Goal: Information Seeking & Learning: Learn about a topic

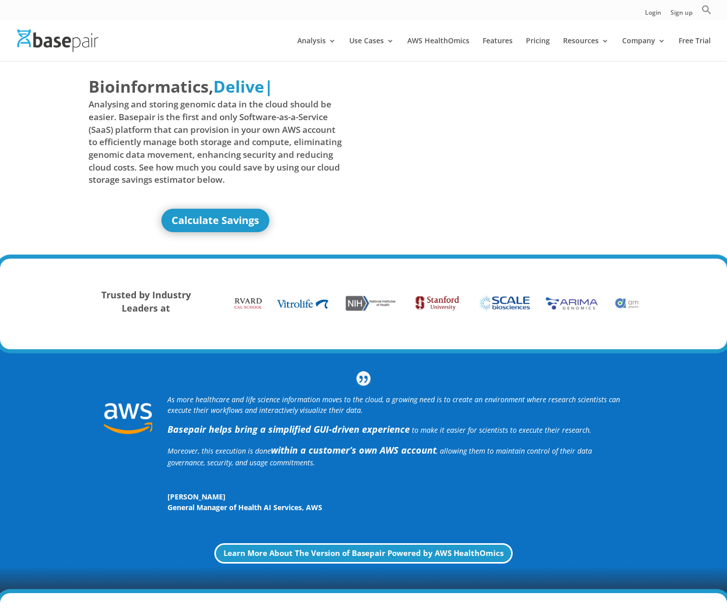
click at [336, 150] on span "Analysing and storing genomic data in the cloud should be easier. Basepair is t…" at bounding box center [215, 142] width 253 height 88
click at [246, 307] on img at bounding box center [235, 304] width 57 height 12
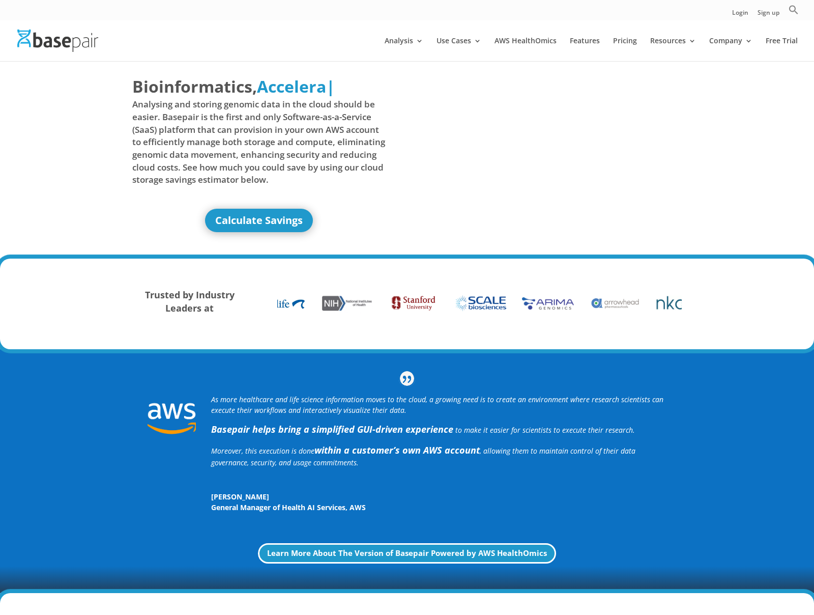
click at [245, 123] on span "Analysing and storing genomic data in the cloud should be easier. Basepair is t…" at bounding box center [258, 142] width 253 height 88
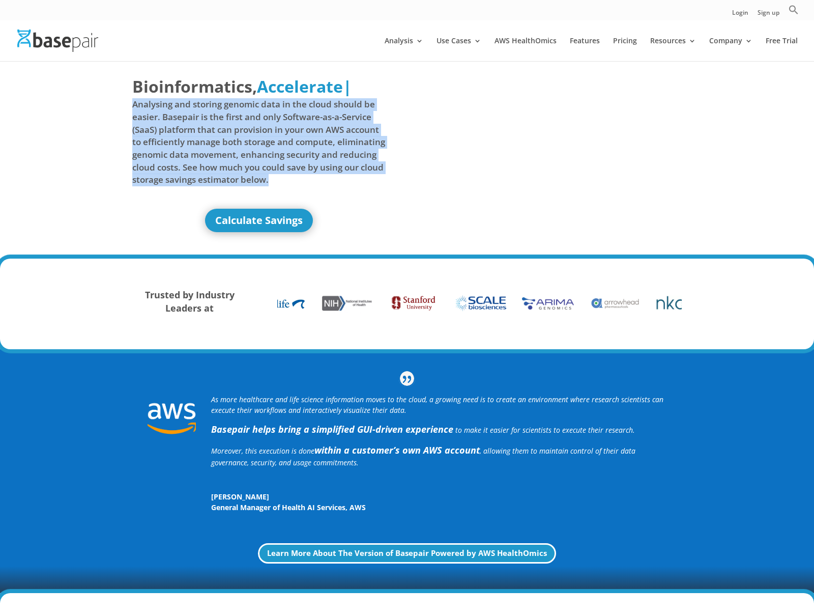
click at [245, 123] on span "Analysing and storing genomic data in the cloud should be easier. Basepair is t…" at bounding box center [258, 142] width 253 height 88
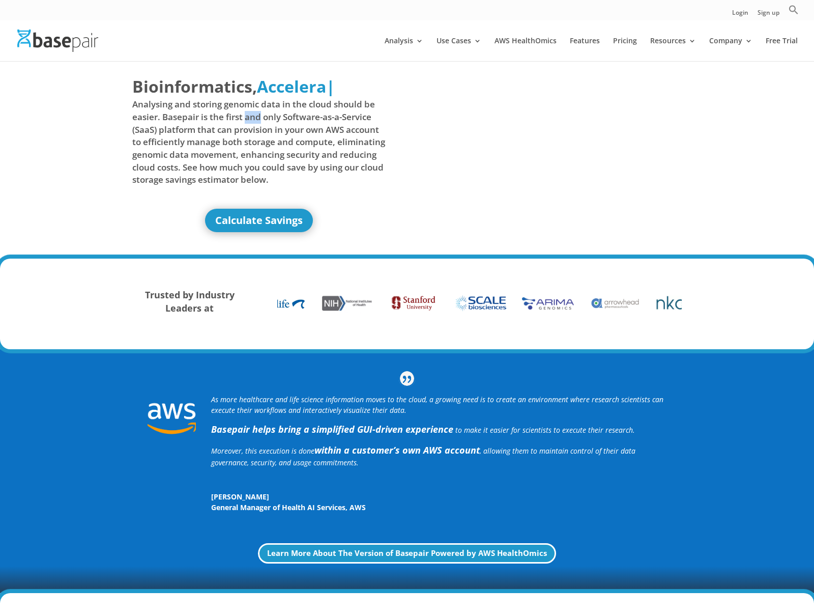
click at [245, 123] on span "Analysing and storing genomic data in the cloud should be easier. Basepair is t…" at bounding box center [258, 142] width 253 height 88
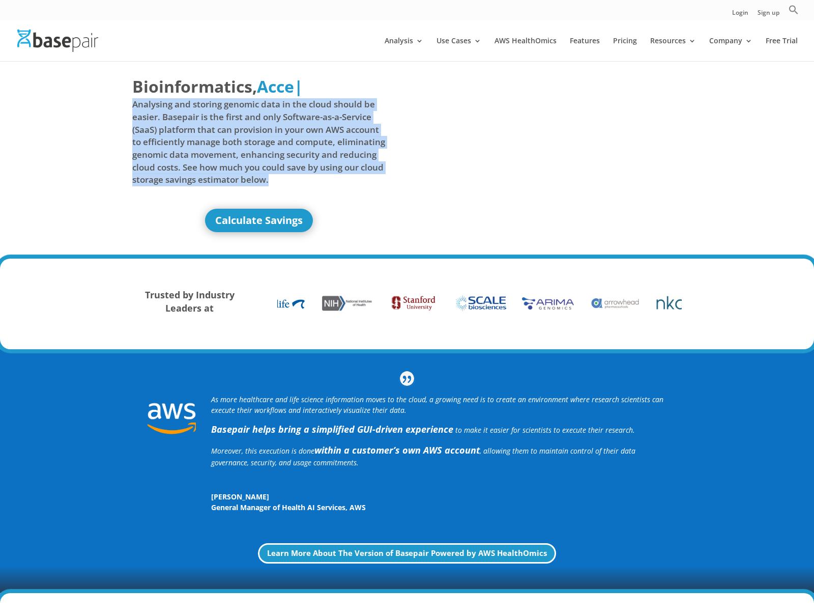
click at [245, 123] on span "Analysing and storing genomic data in the cloud should be easier. Basepair is t…" at bounding box center [258, 142] width 253 height 88
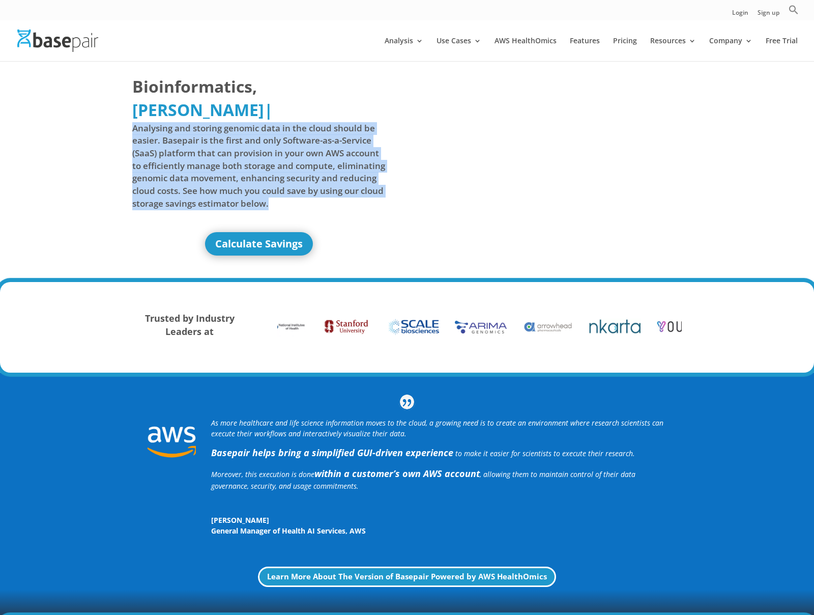
click at [245, 123] on span "Analysing and storing genomic data in the cloud should be easier. Basepair is t…" at bounding box center [258, 166] width 253 height 88
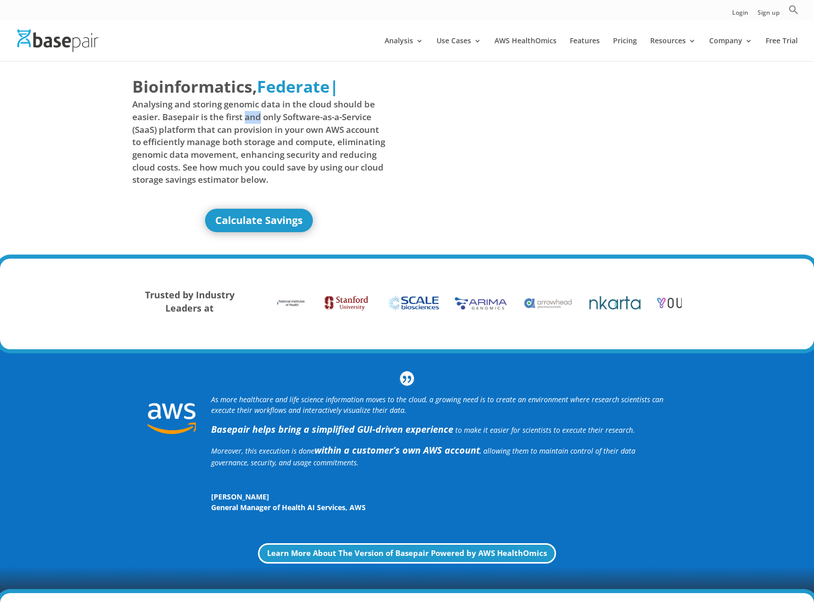
click at [245, 123] on span "Analysing and storing genomic data in the cloud should be easier. Basepair is t…" at bounding box center [258, 142] width 253 height 88
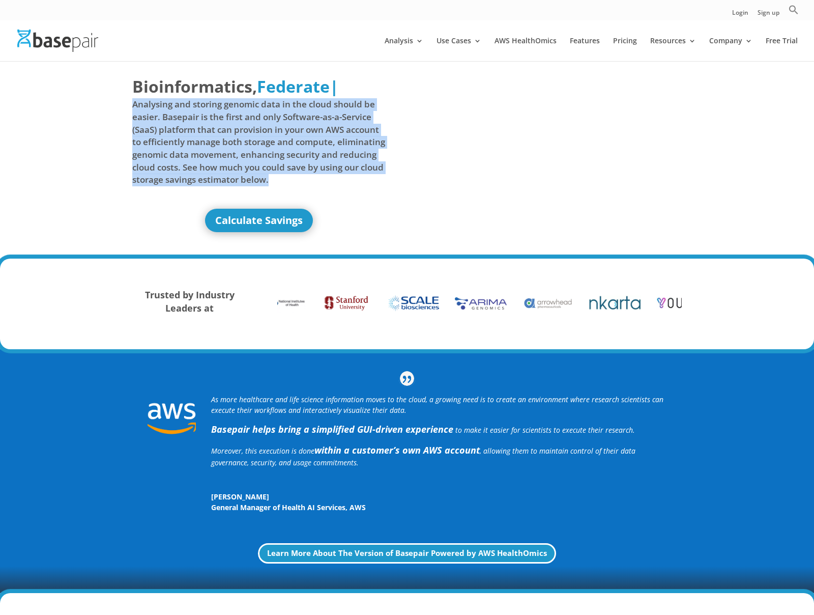
click at [245, 123] on span "Analysing and storing genomic data in the cloud should be easier. Basepair is t…" at bounding box center [258, 142] width 253 height 88
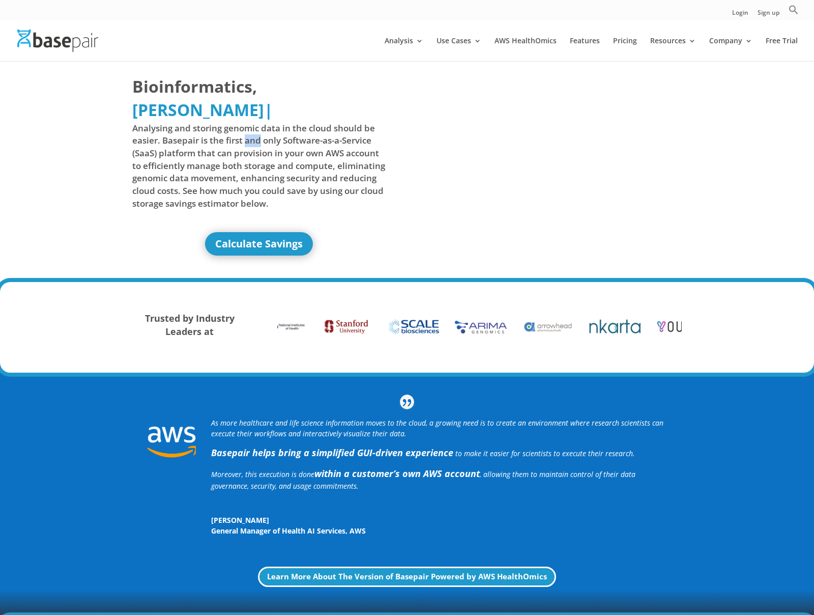
click at [245, 123] on span "Analysing and storing genomic data in the cloud should be easier. Basepair is t…" at bounding box center [258, 166] width 253 height 88
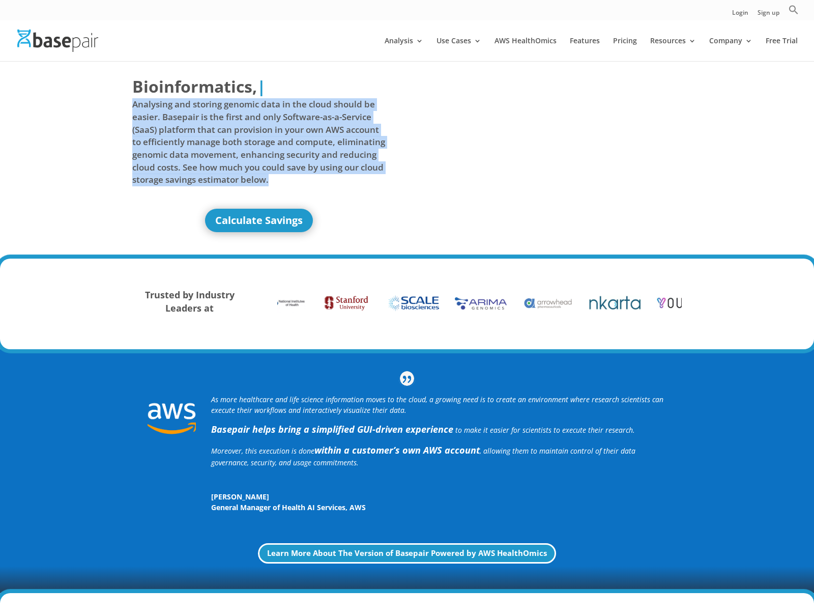
click at [245, 123] on span "Analysing and storing genomic data in the cloud should be easier. Basepair is t…" at bounding box center [258, 142] width 253 height 88
click at [256, 134] on span "Analysing and storing genomic data in the cloud should be easier. Basepair is t…" at bounding box center [258, 142] width 253 height 88
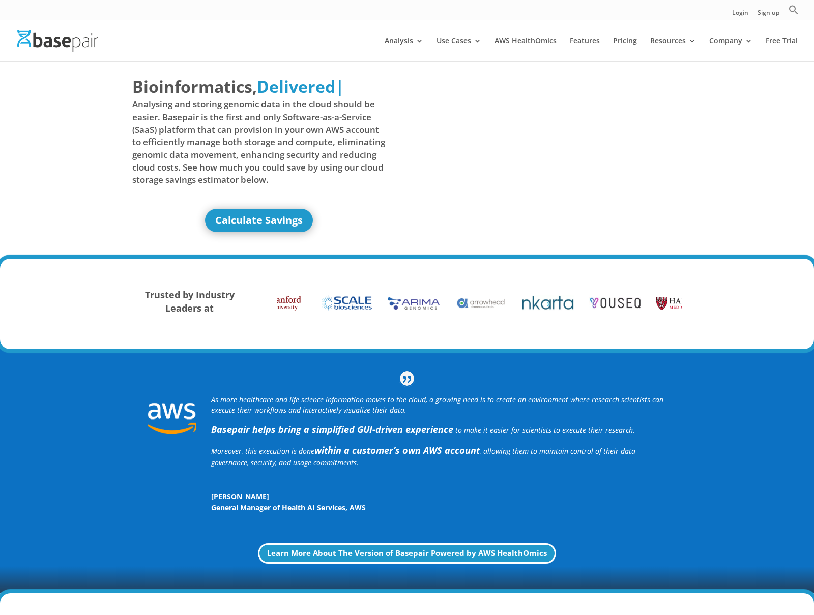
click at [299, 167] on span "Analysing and storing genomic data in the cloud should be easier. Basepair is t…" at bounding box center [258, 142] width 253 height 88
click at [299, 165] on span "Analysing and storing genomic data in the cloud should be easier. Basepair is t…" at bounding box center [258, 142] width 253 height 88
click at [297, 145] on span "Analysing and storing genomic data in the cloud should be easier. Basepair is t…" at bounding box center [258, 142] width 253 height 88
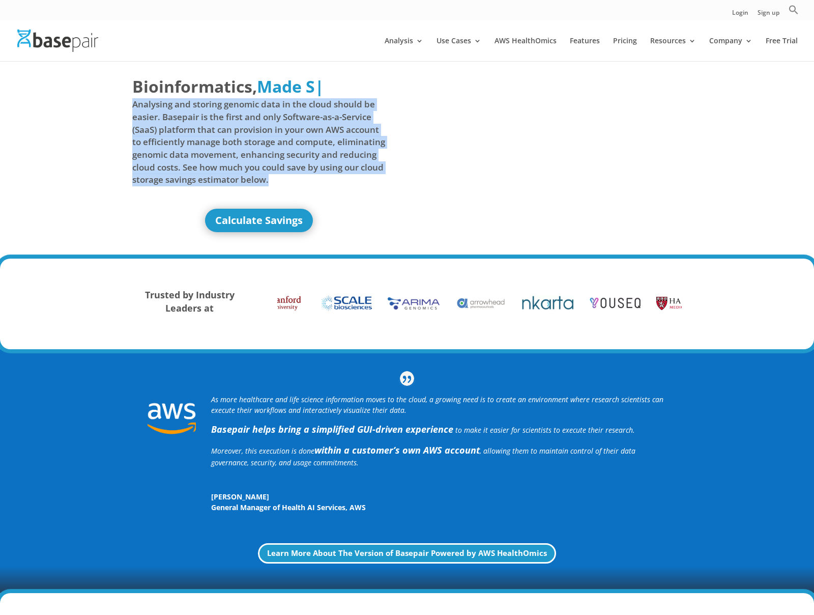
click at [297, 145] on span "Analysing and storing genomic data in the cloud should be easier. Basepair is t…" at bounding box center [258, 142] width 253 height 88
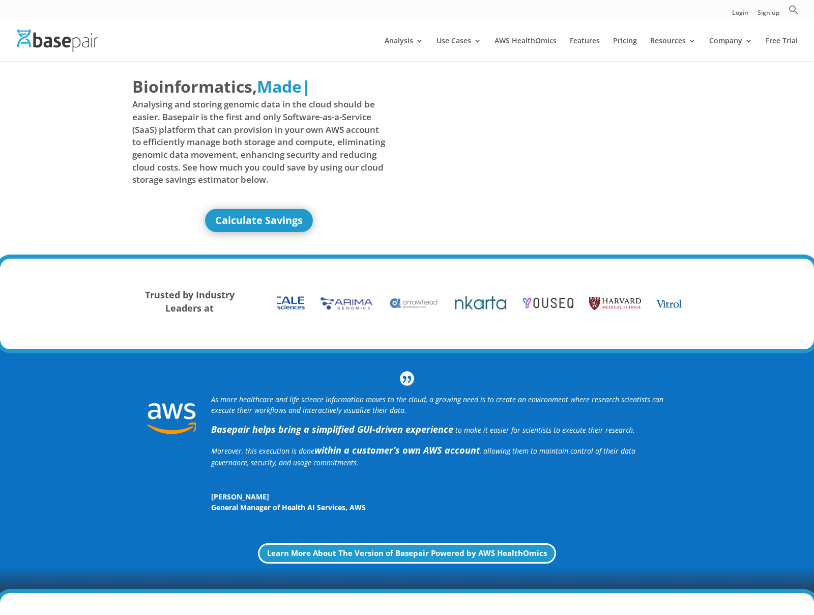
click at [297, 145] on span "Analysing and storing genomic data in the cloud should be easier. Basepair is t…" at bounding box center [258, 142] width 253 height 88
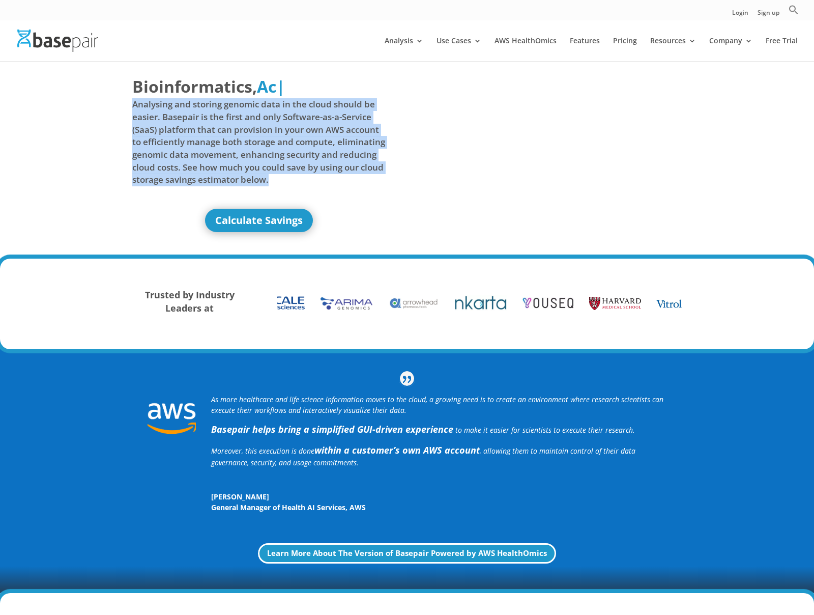
click at [297, 145] on span "Analysing and storing genomic data in the cloud should be easier. Basepair is t…" at bounding box center [258, 142] width 253 height 88
click at [290, 149] on span "Analysing and storing genomic data in the cloud should be easier. Basepair is t…" at bounding box center [258, 142] width 253 height 88
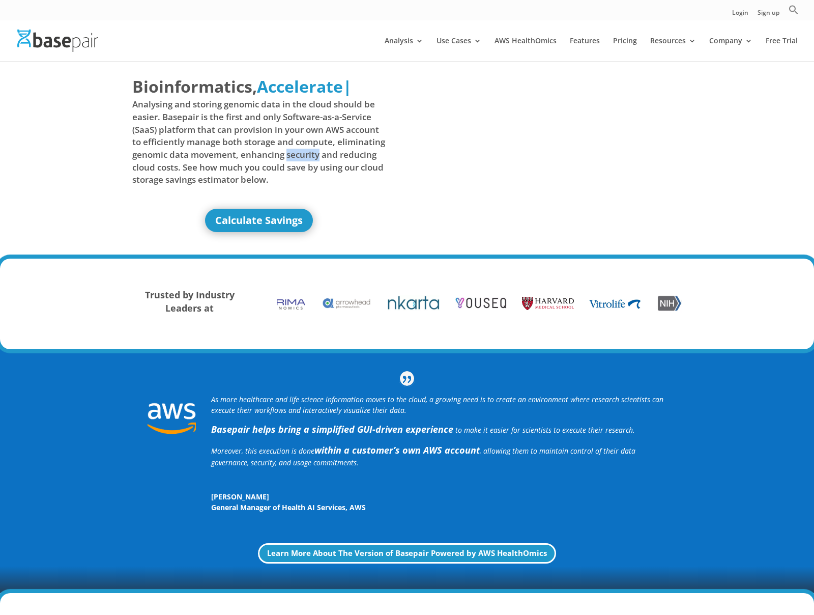
click at [290, 149] on span "Analysing and storing genomic data in the cloud should be easier. Basepair is t…" at bounding box center [258, 142] width 253 height 88
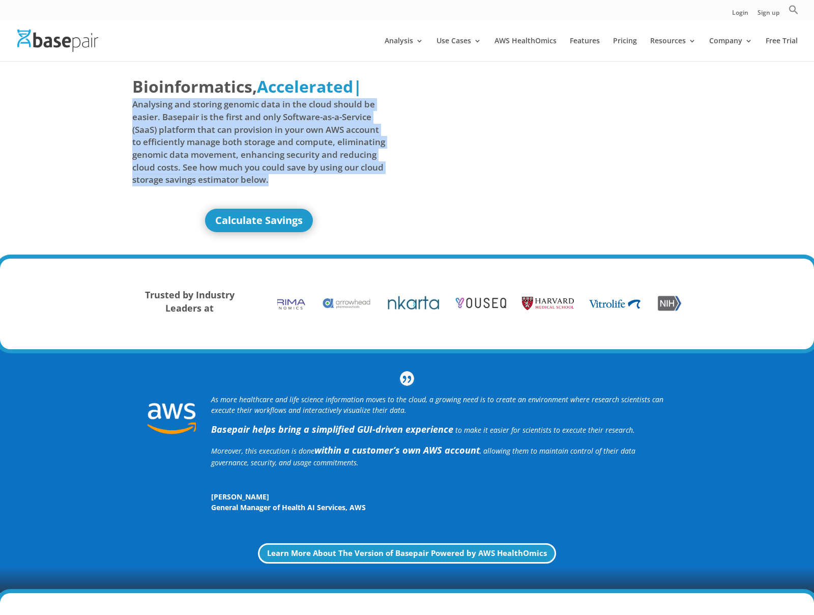
click at [290, 149] on span "Analysing and storing genomic data in the cloud should be easier. Basepair is t…" at bounding box center [258, 142] width 253 height 88
click at [289, 145] on span "Analysing and storing genomic data in the cloud should be easier. Basepair is t…" at bounding box center [258, 142] width 253 height 88
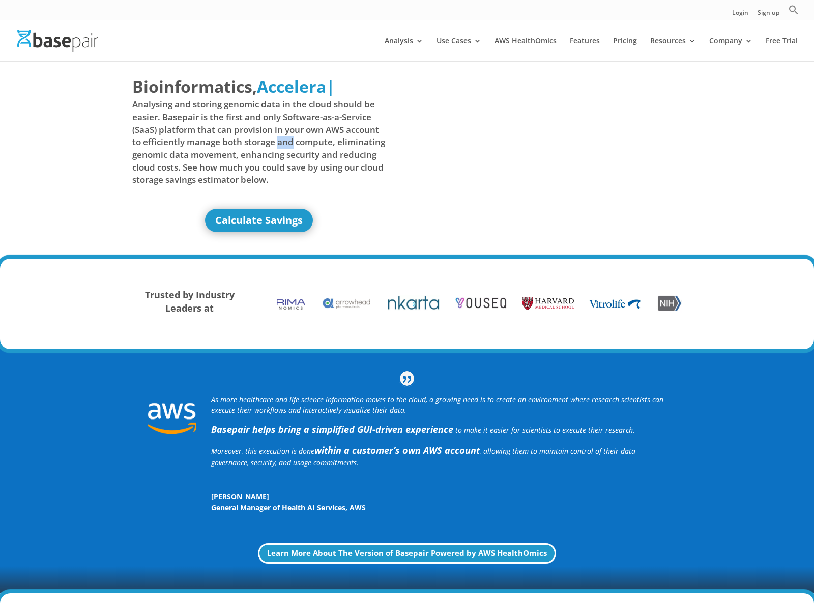
click at [289, 145] on span "Analysing and storing genomic data in the cloud should be easier. Basepair is t…" at bounding box center [258, 142] width 253 height 88
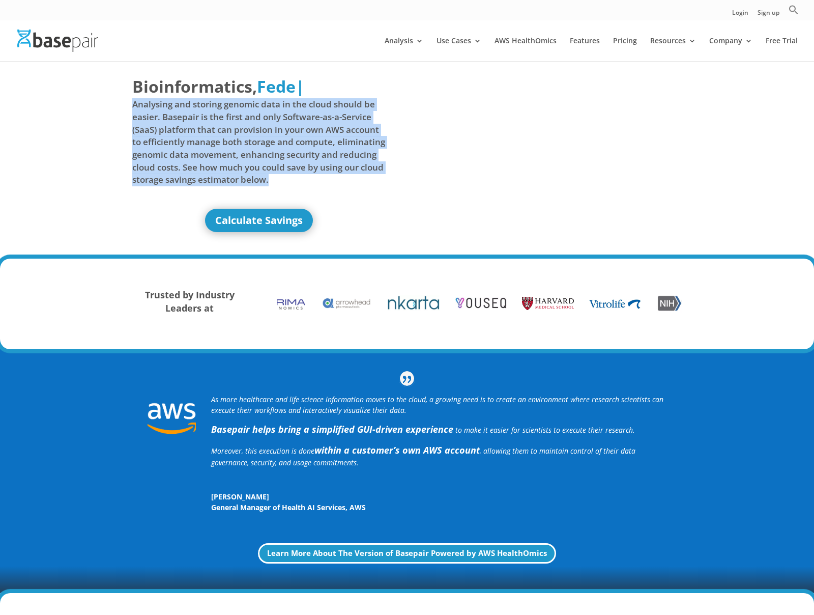
click at [289, 145] on span "Analysing and storing genomic data in the cloud should be easier. Basepair is t…" at bounding box center [258, 142] width 253 height 88
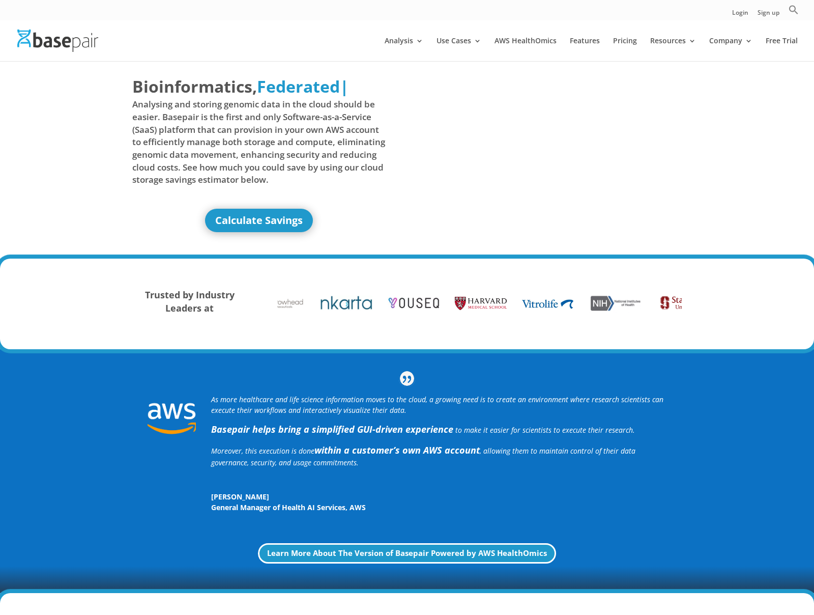
click at [289, 145] on span "Analysing and storing genomic data in the cloud should be easier. Basepair is t…" at bounding box center [258, 142] width 253 height 88
click at [287, 138] on span "Analysing and storing genomic data in the cloud should be easier. Basepair is t…" at bounding box center [258, 142] width 253 height 88
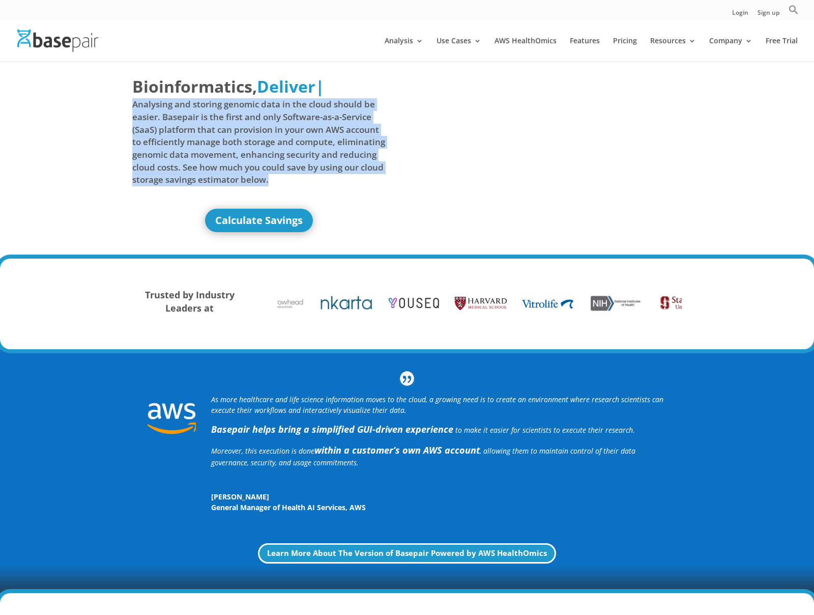
click at [287, 138] on span "Analysing and storing genomic data in the cloud should be easier. Basepair is t…" at bounding box center [258, 142] width 253 height 88
click at [295, 143] on span "Analysing and storing genomic data in the cloud should be easier. Basepair is t…" at bounding box center [258, 142] width 253 height 88
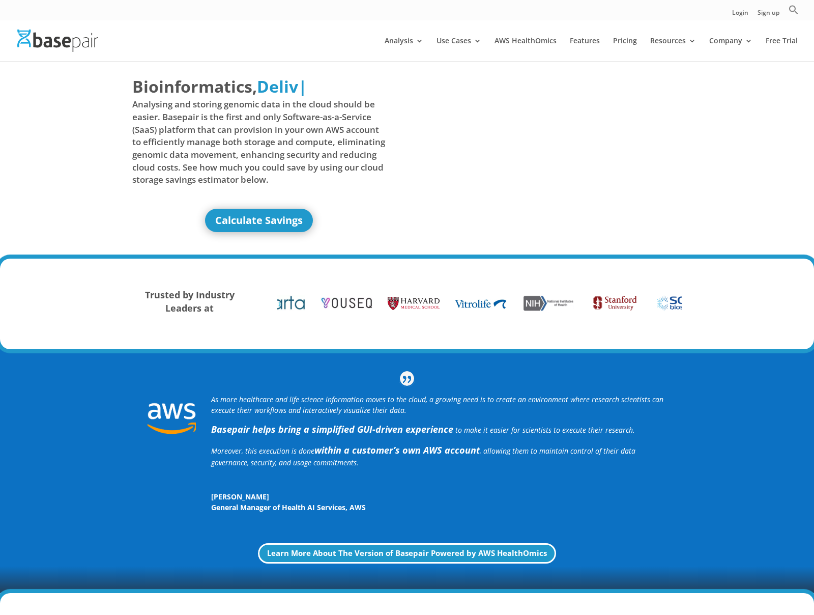
click at [296, 131] on span "Analysing and storing genomic data in the cloud should be easier. Basepair is t…" at bounding box center [258, 142] width 253 height 88
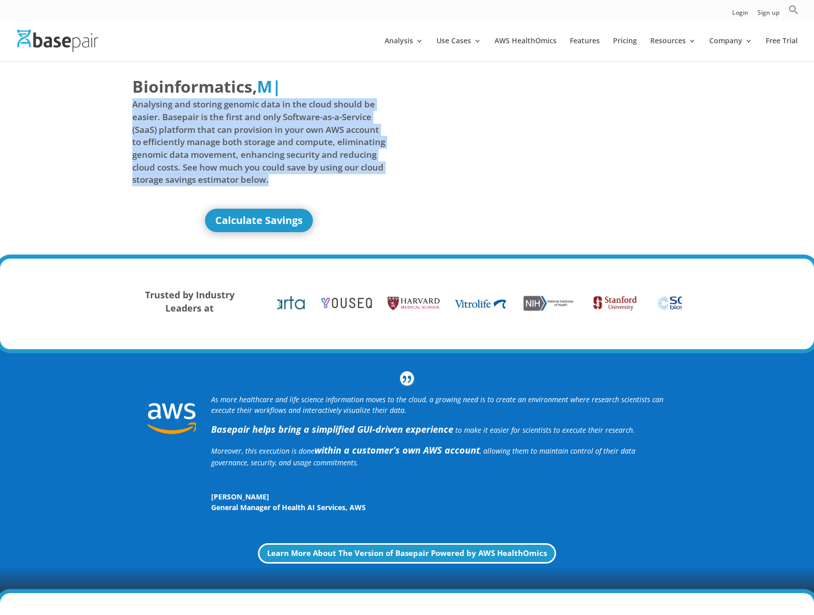
click at [296, 131] on span "Analysing and storing genomic data in the cloud should be easier. Basepair is t…" at bounding box center [258, 142] width 253 height 88
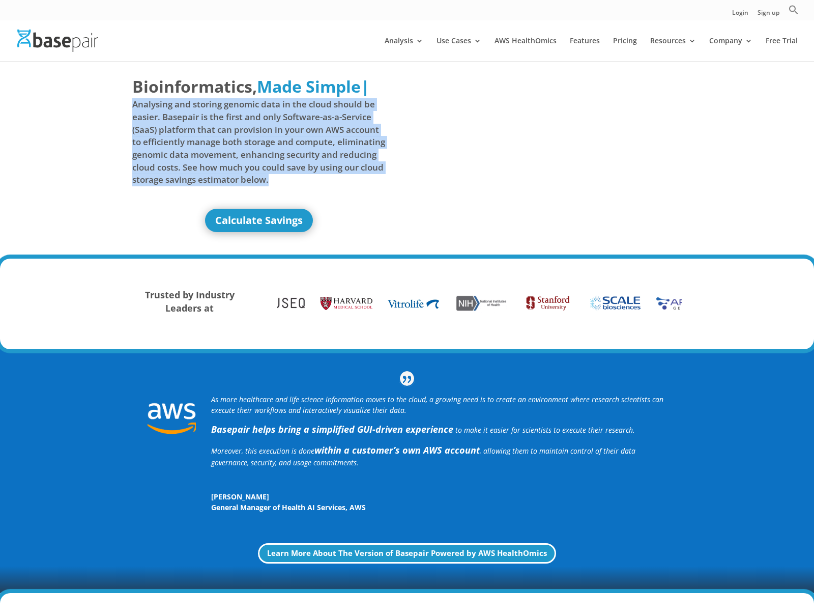
click at [298, 114] on span "Analysing and storing genomic data in the cloud should be easier. Basepair is t…" at bounding box center [258, 142] width 253 height 88
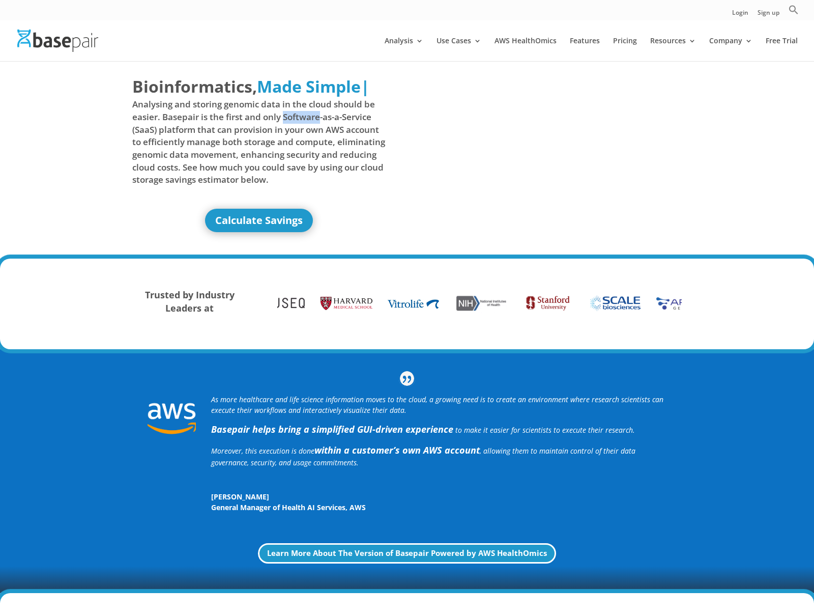
click at [298, 114] on span "Analysing and storing genomic data in the cloud should be easier. Basepair is t…" at bounding box center [258, 142] width 253 height 88
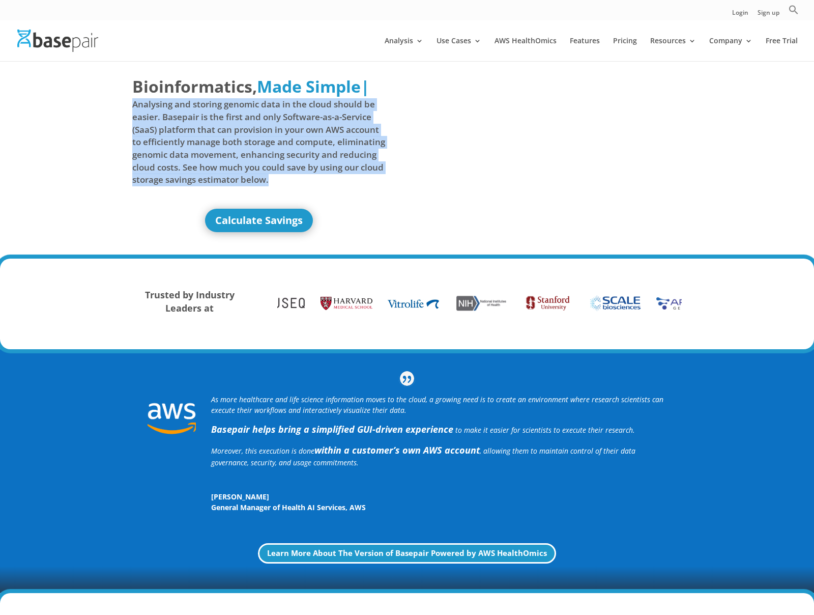
click at [298, 114] on span "Analysing and storing genomic data in the cloud should be easier. Basepair is t…" at bounding box center [258, 142] width 253 height 88
click at [265, 141] on span "Analysing and storing genomic data in the cloud should be easier. Basepair is t…" at bounding box center [258, 142] width 253 height 88
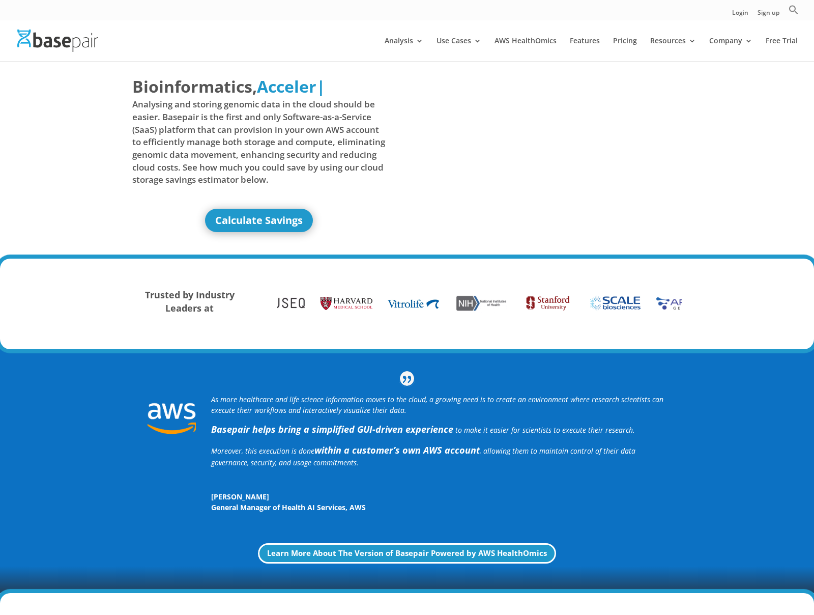
click at [257, 153] on span "Analysing and storing genomic data in the cloud should be easier. Basepair is t…" at bounding box center [258, 142] width 253 height 88
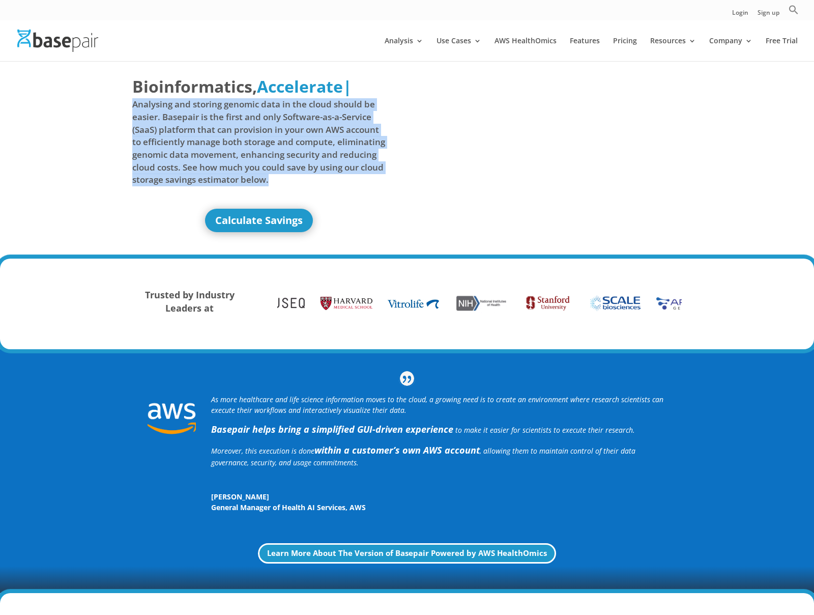
click at [257, 153] on span "Analysing and storing genomic data in the cloud should be easier. Basepair is t…" at bounding box center [258, 142] width 253 height 88
click at [257, 149] on span "Analysing and storing genomic data in the cloud should be easier. Basepair is t…" at bounding box center [258, 142] width 253 height 88
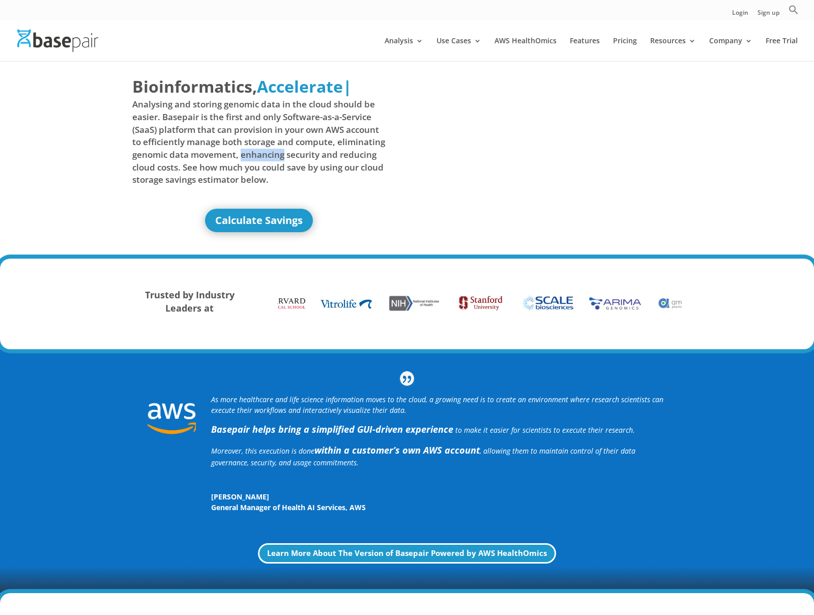
click at [257, 149] on span "Analysing and storing genomic data in the cloud should be easier. Basepair is t…" at bounding box center [258, 142] width 253 height 88
click at [257, 148] on span "Analysing and storing genomic data in the cloud should be easier. Basepair is t…" at bounding box center [258, 142] width 253 height 88
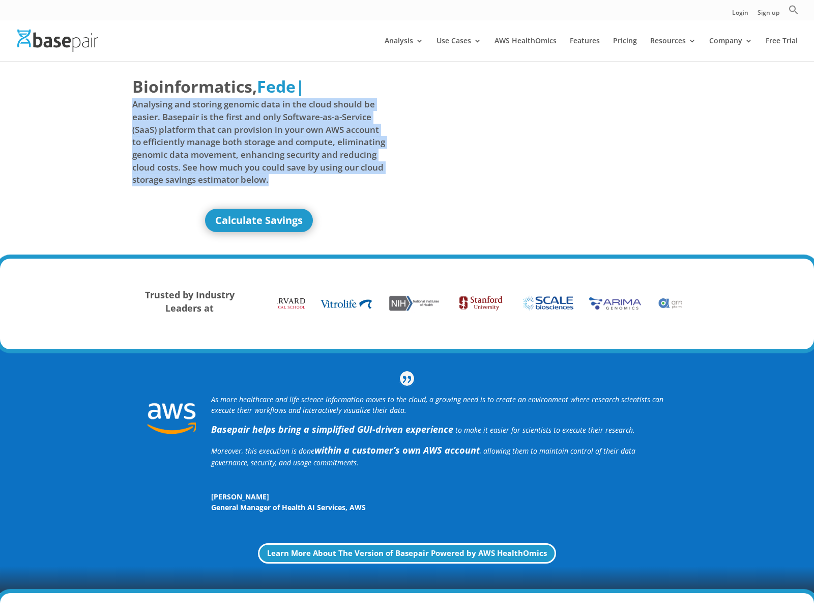
click at [257, 148] on span "Analysing and storing genomic data in the cloud should be easier. Basepair is t…" at bounding box center [258, 142] width 253 height 88
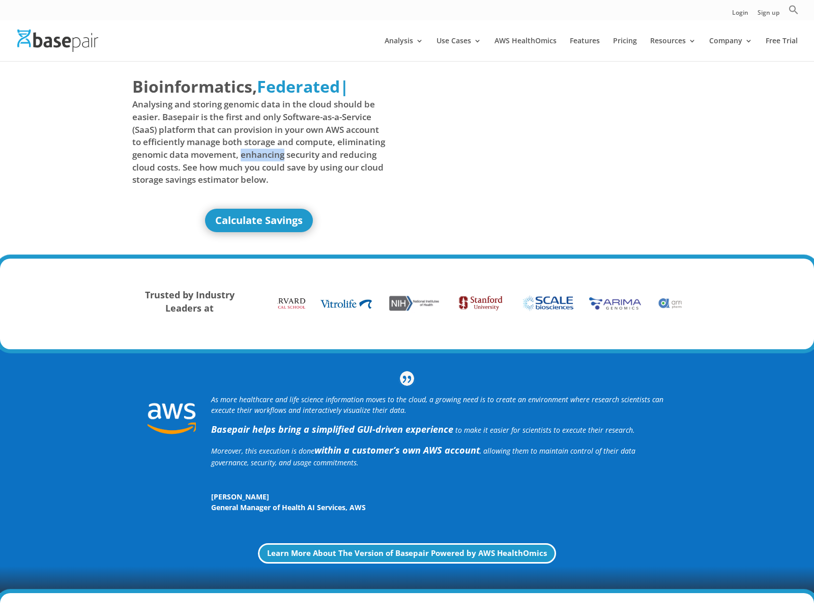
click at [257, 148] on span "Analysing and storing genomic data in the cloud should be easier. Basepair is t…" at bounding box center [258, 142] width 253 height 88
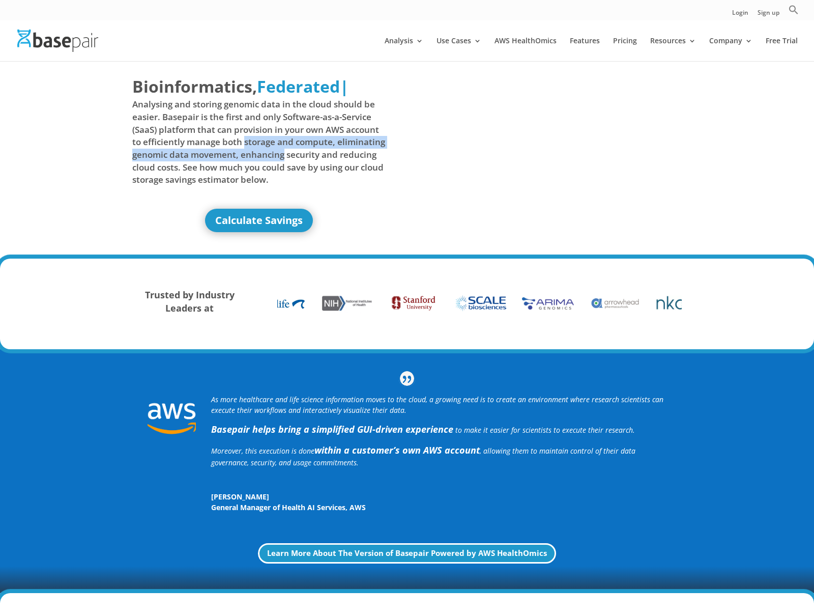
click at [258, 143] on span "Analysing and storing genomic data in the cloud should be easier. Basepair is t…" at bounding box center [258, 142] width 253 height 88
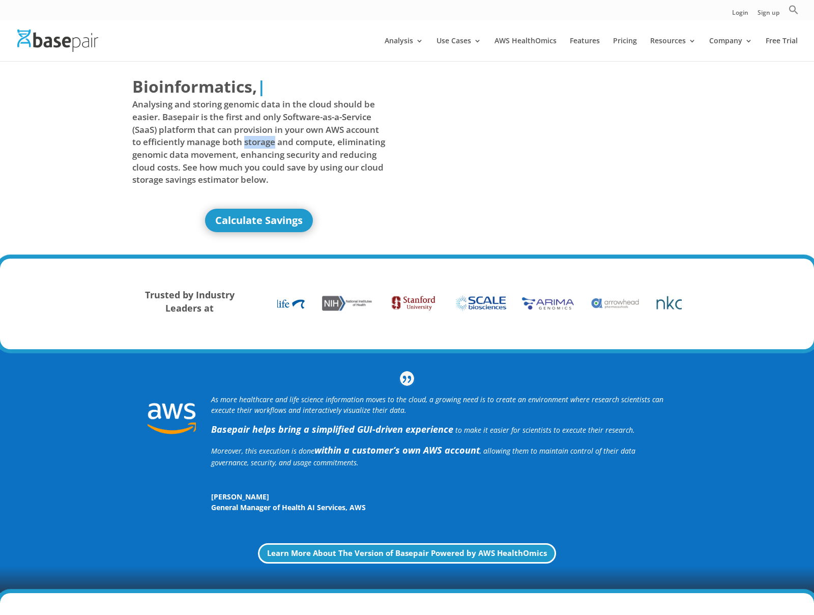
click at [258, 143] on span "Analysing and storing genomic data in the cloud should be easier. Basepair is t…" at bounding box center [258, 142] width 253 height 88
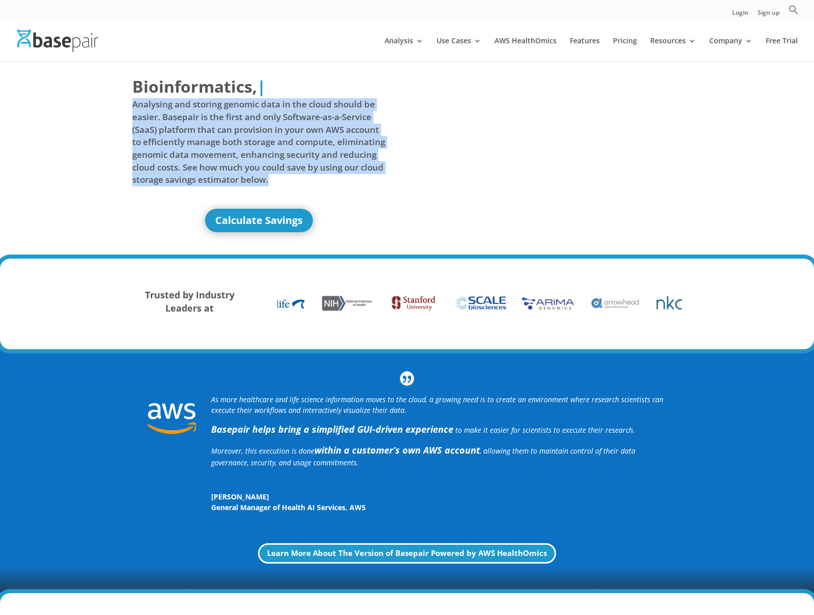
click at [258, 143] on span "Analysing and storing genomic data in the cloud should be easier. Basepair is t…" at bounding box center [258, 142] width 253 height 88
click at [252, 103] on span "Analysing and storing genomic data in the cloud should be easier. Basepair is t…" at bounding box center [258, 142] width 253 height 88
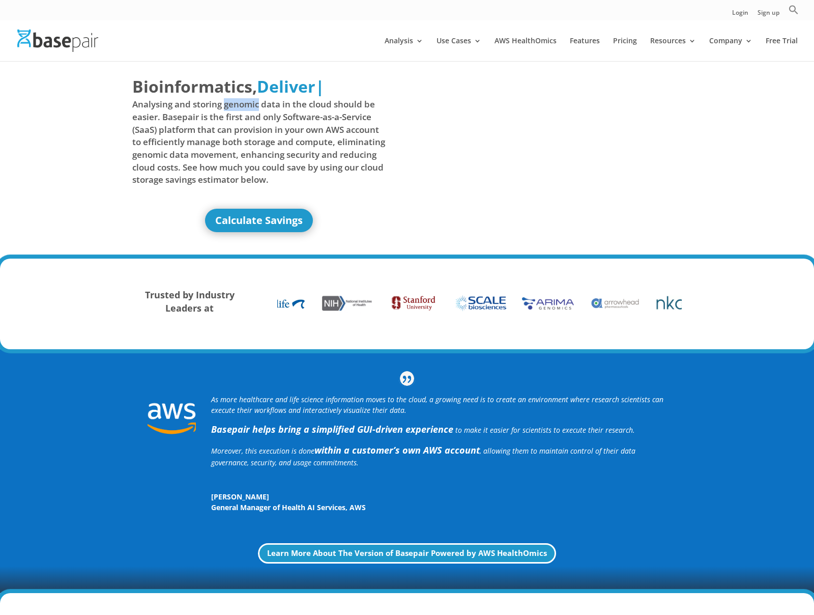
click at [252, 103] on span "Analysing and storing genomic data in the cloud should be easier. Basepair is t…" at bounding box center [258, 142] width 253 height 88
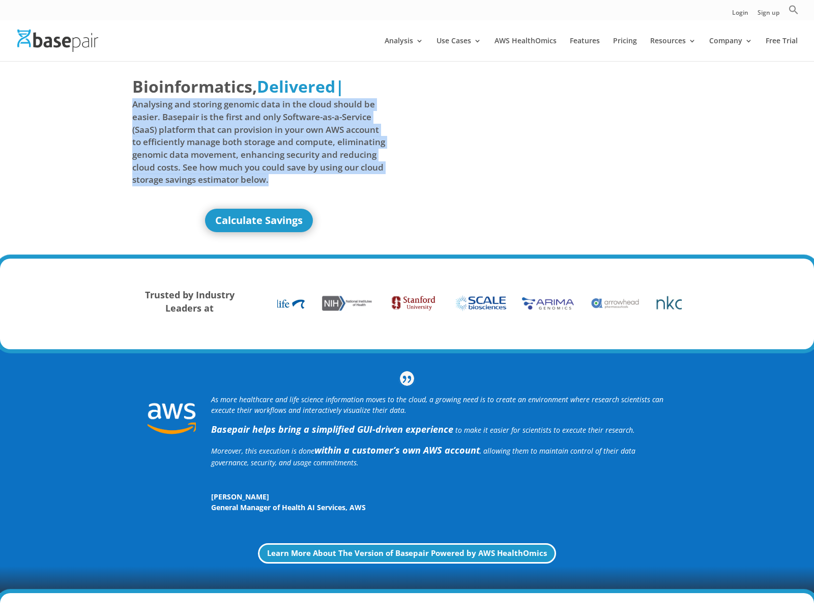
click at [252, 103] on span "Analysing and storing genomic data in the cloud should be easier. Basepair is t…" at bounding box center [258, 142] width 253 height 88
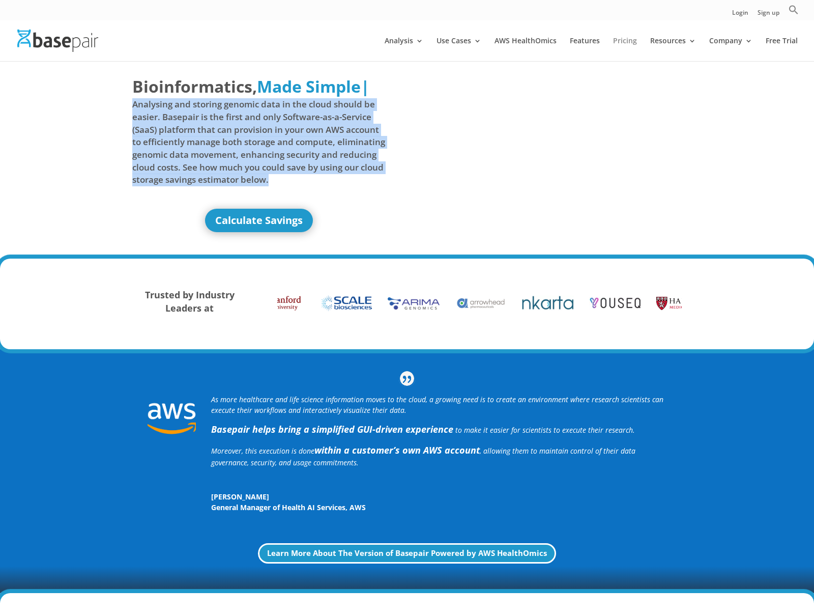
click at [635, 38] on link "Pricing" at bounding box center [625, 49] width 24 height 24
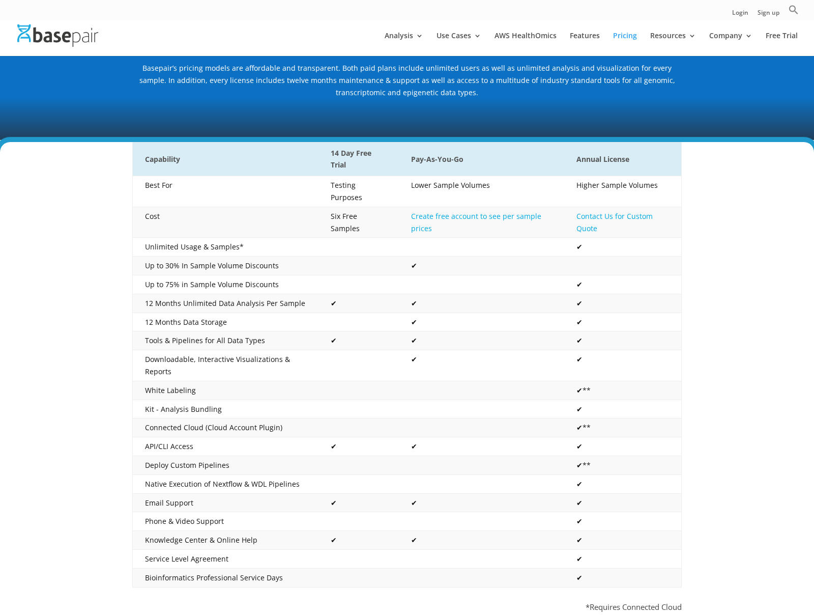
scroll to position [165, 0]
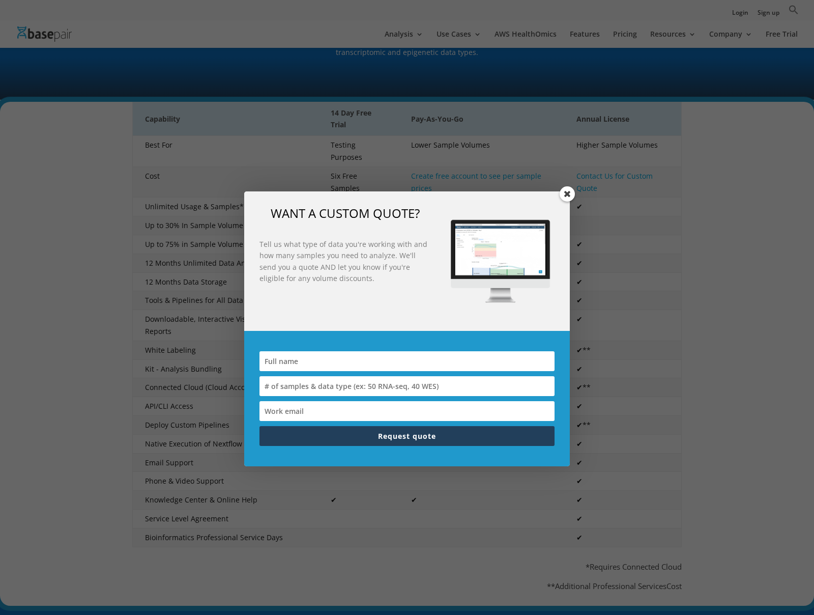
click at [573, 200] on div "WANT A CUSTOM QUOTE? Tell us what type of data you're working with and how many…" at bounding box center [407, 307] width 814 height 615
click at [567, 195] on span at bounding box center [567, 193] width 15 height 15
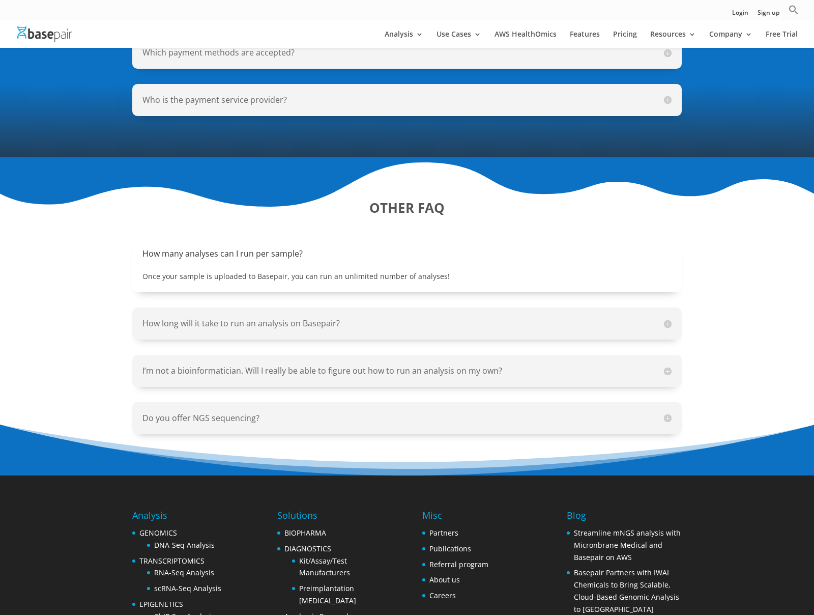
scroll to position [1100, 0]
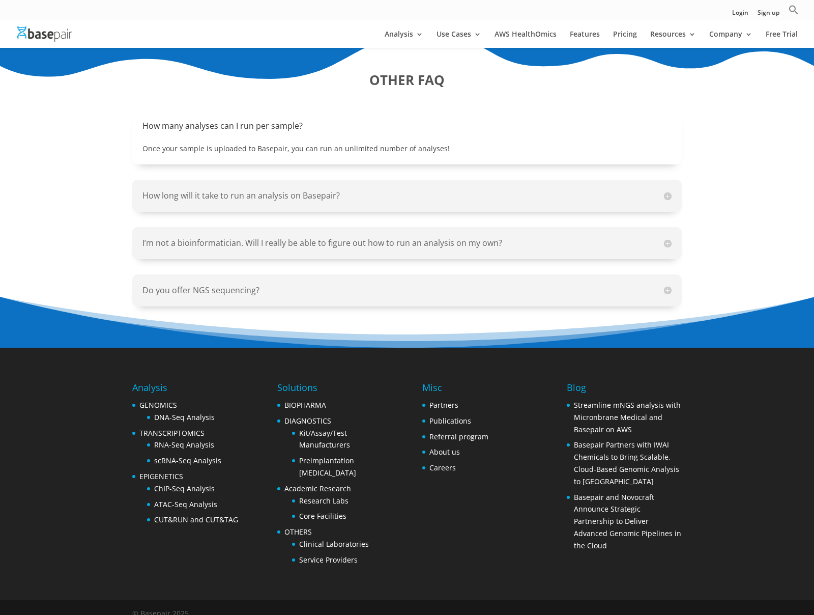
click at [376, 353] on div "Analysis GENOMICS DNA-Seq Analysis TRANSCRIPTOMICS RNA-Seq Analysis scRNA-Seq A…" at bounding box center [407, 474] width 550 height 252
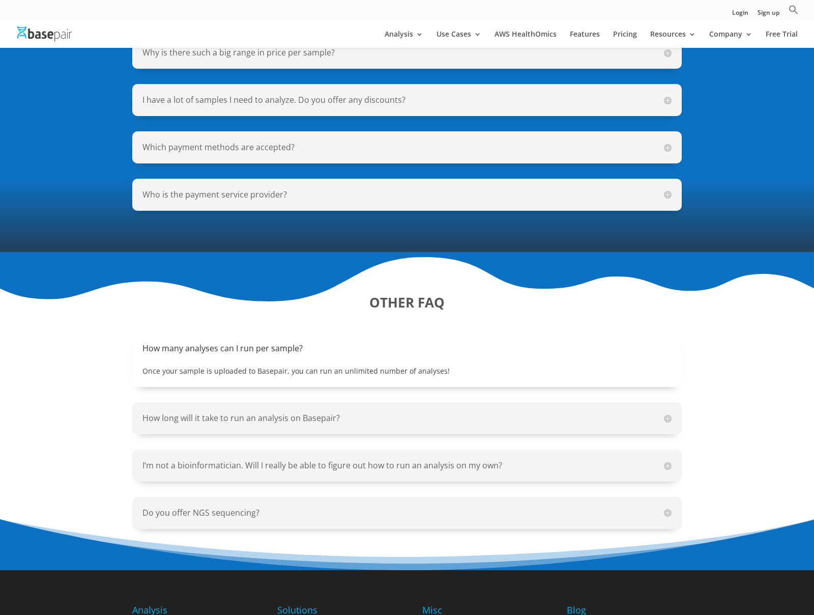
scroll to position [879, 0]
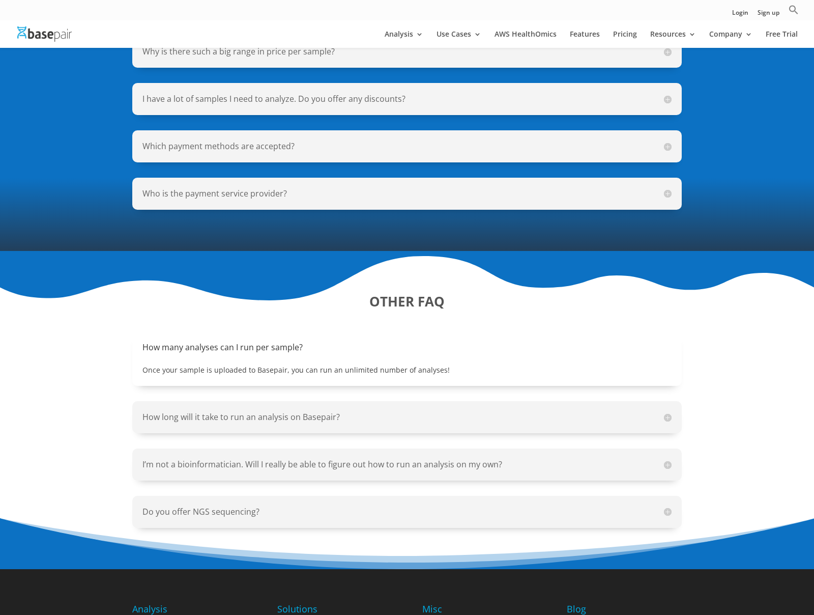
click at [376, 496] on div "Do you offer NGS sequencing? We specialize in NGS analysis and do not offer NGS…" at bounding box center [407, 512] width 550 height 32
click at [375, 506] on h5 "Do you offer NGS sequencing?" at bounding box center [407, 512] width 529 height 12
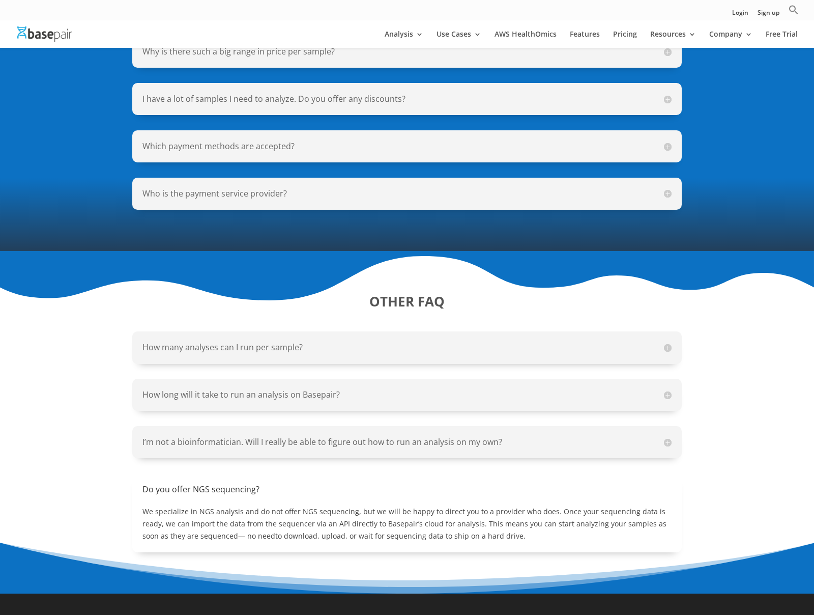
click at [468, 349] on div "How many analyses can I run per sample? Once your sample is uploaded to Basepai…" at bounding box center [407, 347] width 550 height 32
click at [472, 331] on div "How many analyses can I run per sample? Once your sample is uploaded to Basepai…" at bounding box center [407, 347] width 550 height 32
click at [471, 342] on h5 "How many analyses can I run per sample?" at bounding box center [407, 348] width 529 height 12
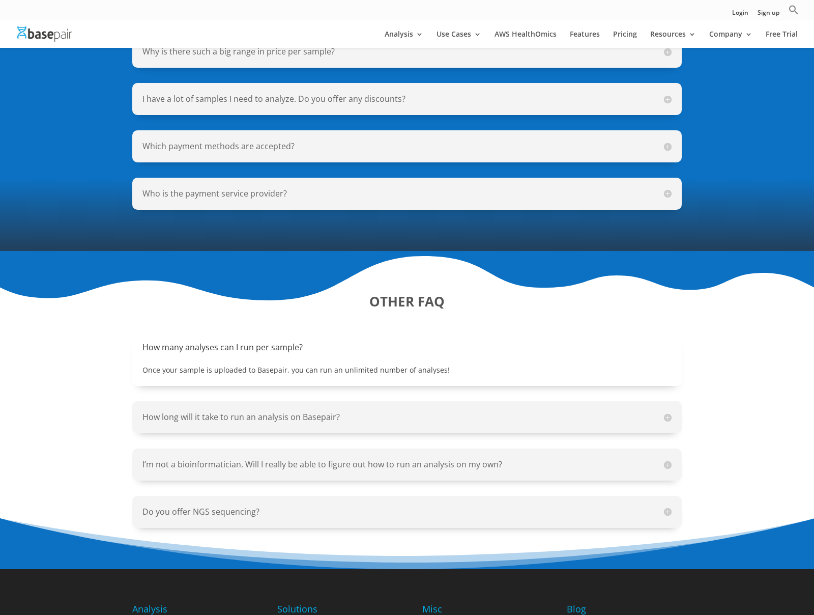
click at [407, 411] on h5 "How long will it take to run an analysis on Basepair?" at bounding box center [407, 417] width 529 height 12
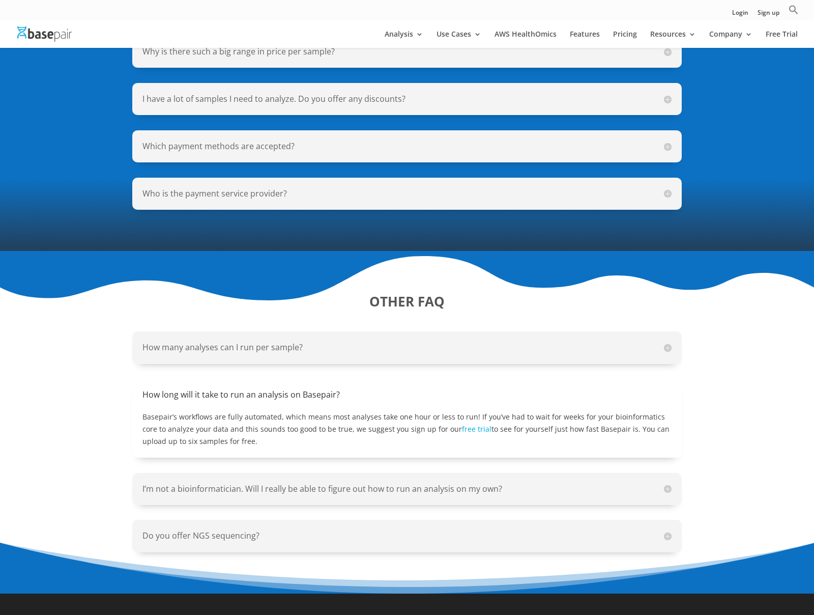
click at [435, 331] on div "How many analyses can I run per sample? Once your sample is uploaded to Basepai…" at bounding box center [407, 347] width 550 height 32
click at [434, 342] on h5 "How many analyses can I run per sample?" at bounding box center [407, 348] width 529 height 12
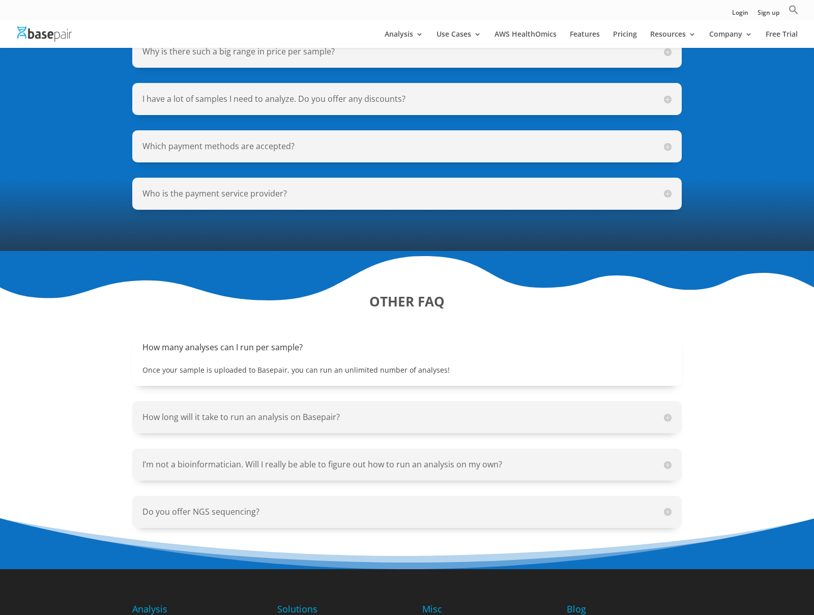
click at [417, 496] on div "Do you offer NGS sequencing? We specialize in NGS analysis and do not offer NGS…" at bounding box center [407, 512] width 550 height 32
click at [424, 506] on h5 "Do you offer NGS sequencing?" at bounding box center [407, 512] width 529 height 12
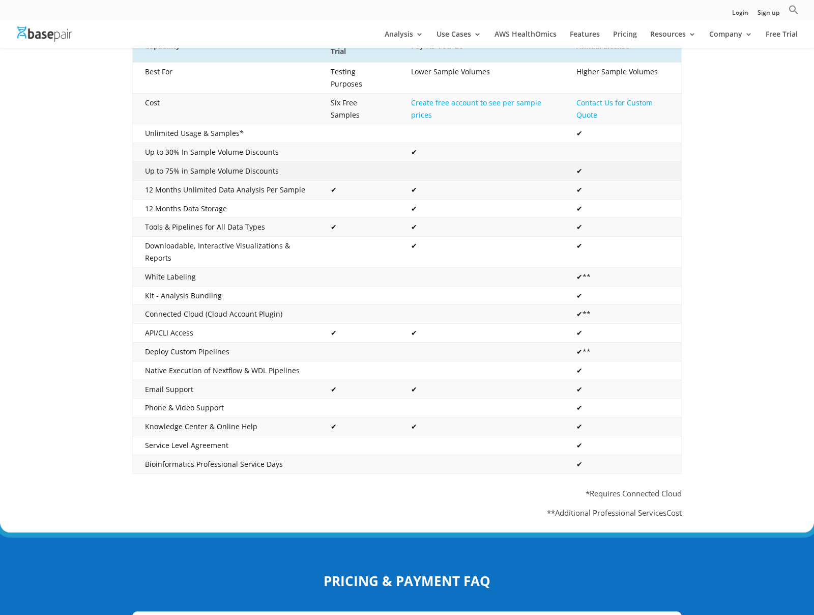
scroll to position [253, 0]
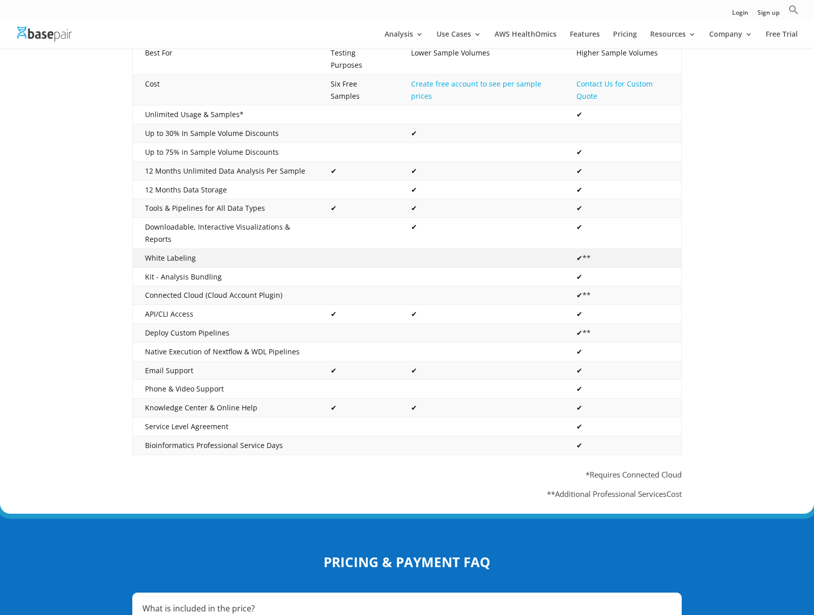
click at [582, 248] on td "✔**" at bounding box center [622, 257] width 117 height 19
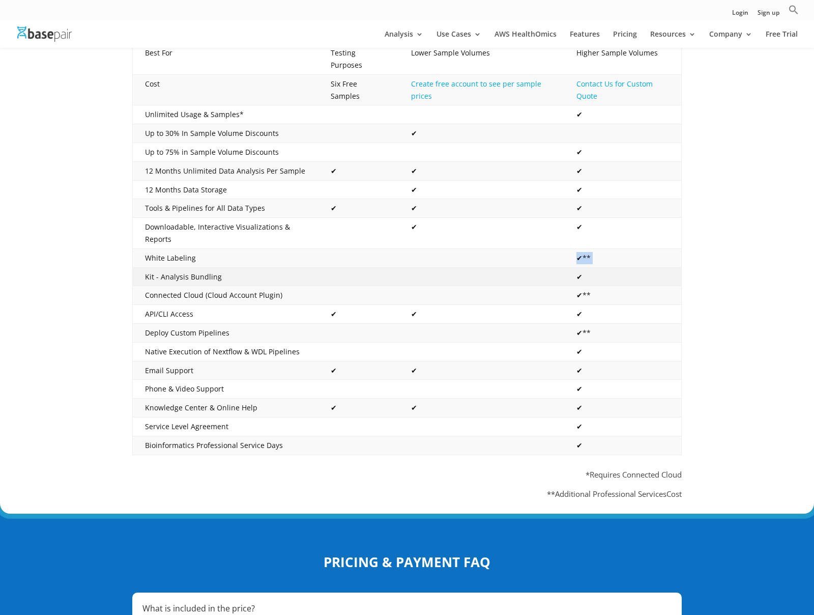
click at [217, 267] on td "Kit - Analysis Bundling" at bounding box center [226, 276] width 186 height 19
click at [578, 270] on td "✔" at bounding box center [622, 276] width 117 height 19
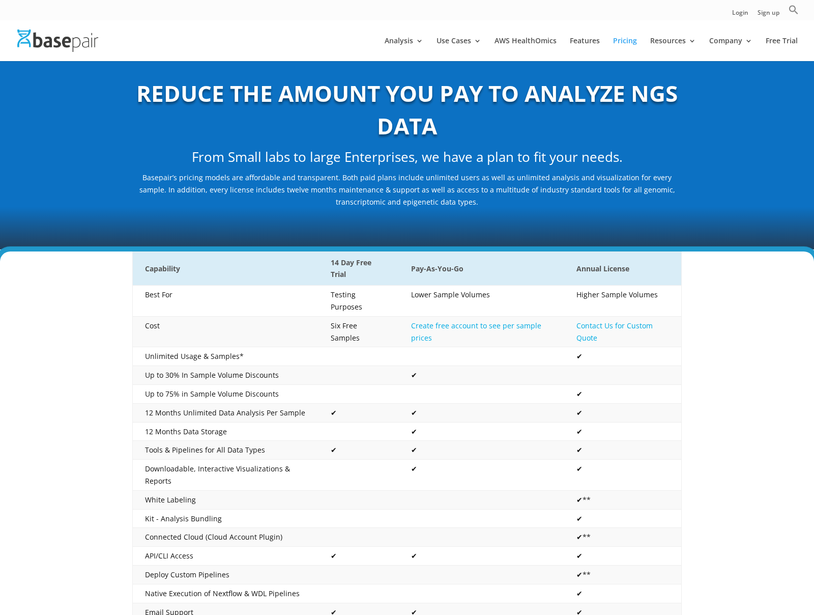
scroll to position [91, 0]
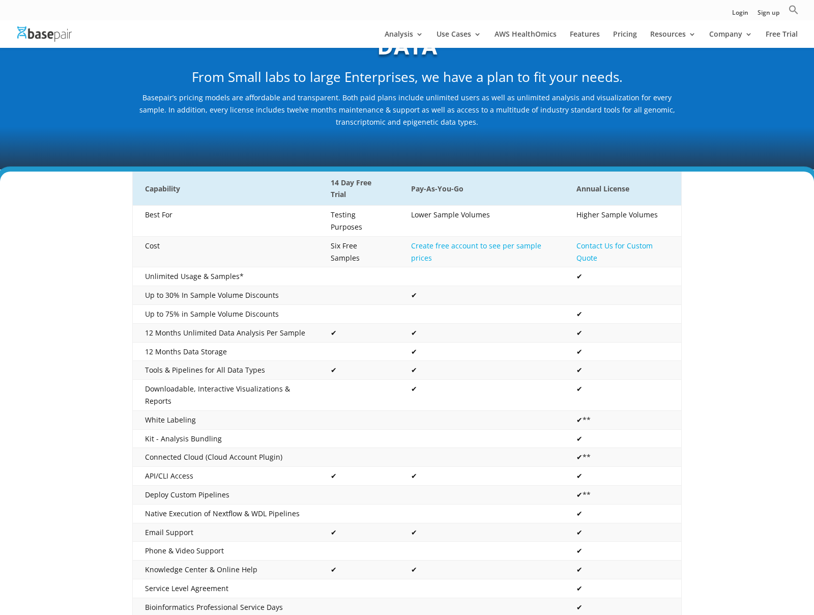
click at [596, 165] on div "REDUCE THE AMOUNT YOU PAY TO ANALYZE NGS DATA From Small labs to large Enterpri…" at bounding box center [407, 62] width 814 height 213
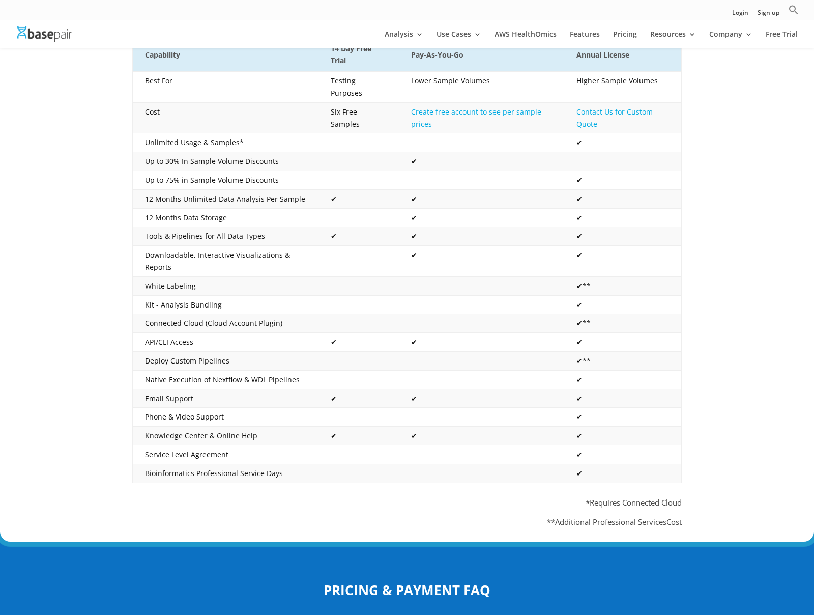
scroll to position [224, 0]
click at [633, 36] on link "Pricing" at bounding box center [625, 39] width 24 height 17
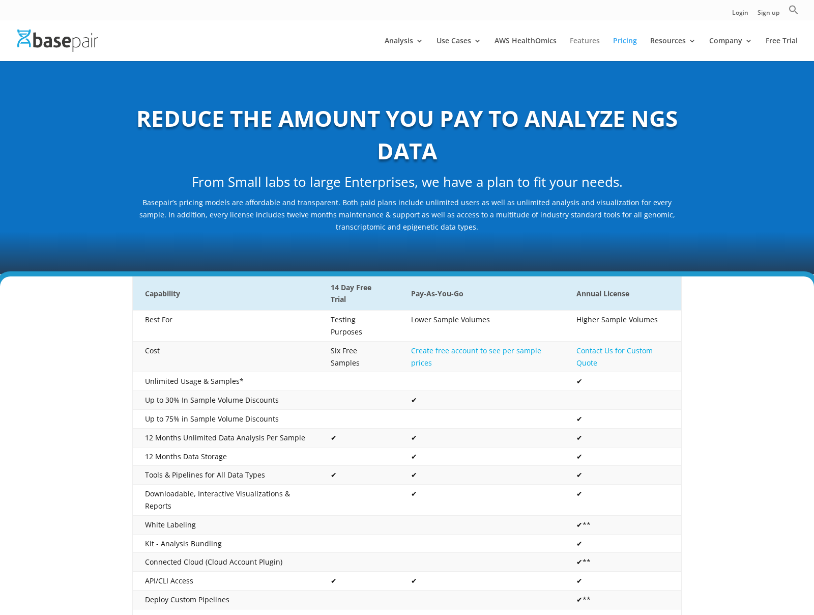
click at [580, 39] on link "Features" at bounding box center [585, 49] width 30 height 24
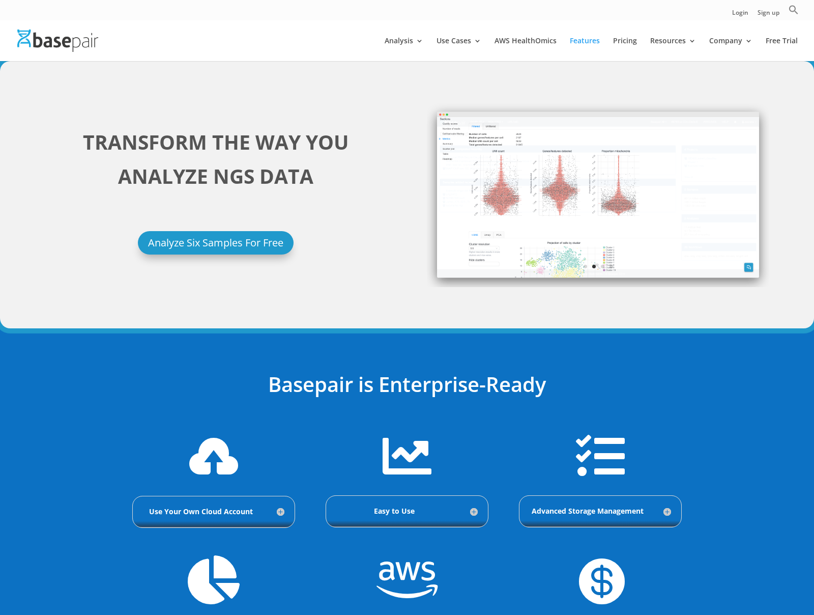
click at [334, 104] on div "TRANSFORM THE WAY YOU ANALYZE NGS DATA Analyze Six Samples For Free" at bounding box center [216, 178] width 343 height 152
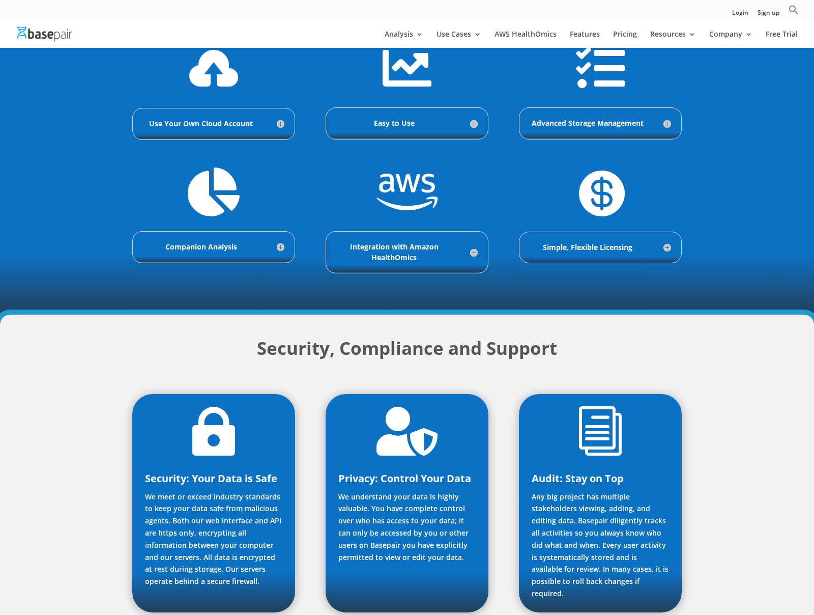
scroll to position [370, 0]
click at [299, 129] on div " Use Your Own Cloud Account All of the benefits and ultra-low operational burd…" at bounding box center [407, 92] width 550 height 124
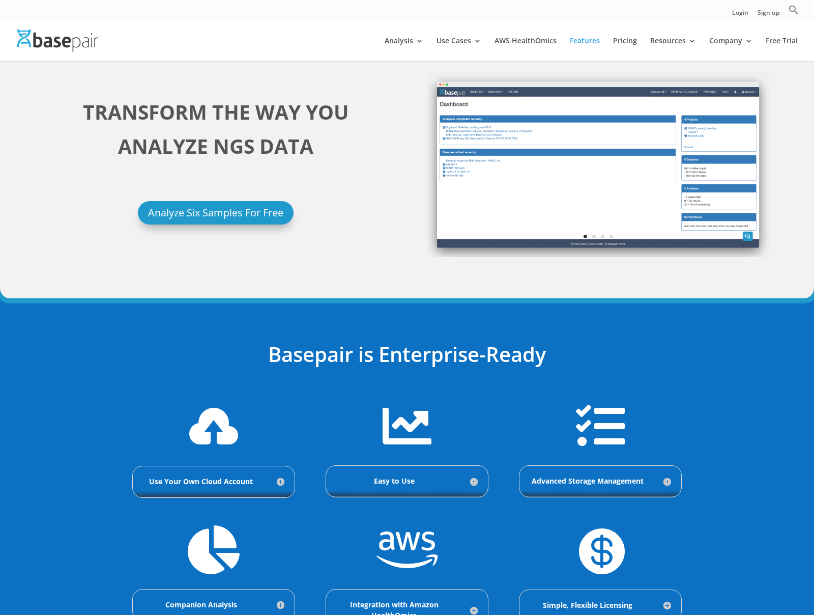
scroll to position [0, 0]
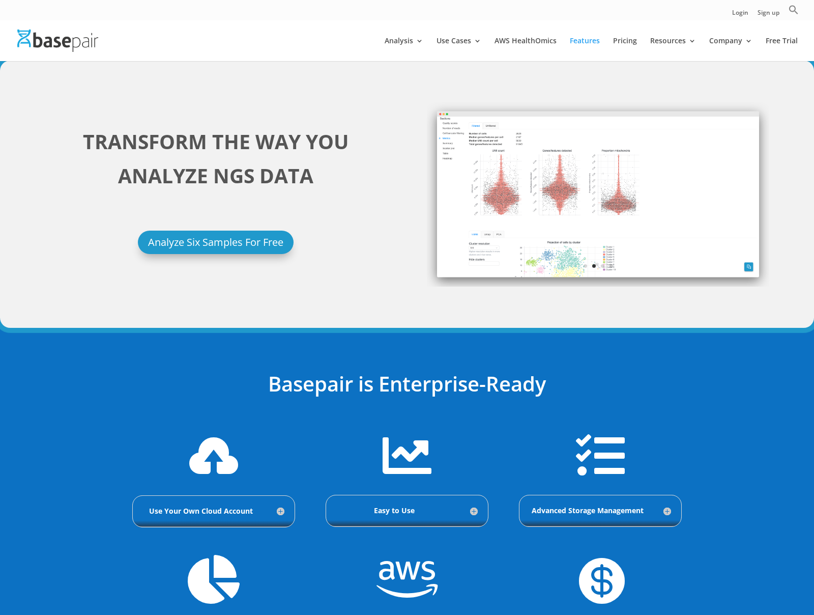
click at [657, 91] on div "TRANSFORM THE WAY YOU ANALYZE NGS DATA Analyze Six Samples For Free Previous Ne…" at bounding box center [407, 194] width 725 height 212
click at [626, 46] on link "Pricing" at bounding box center [625, 49] width 24 height 24
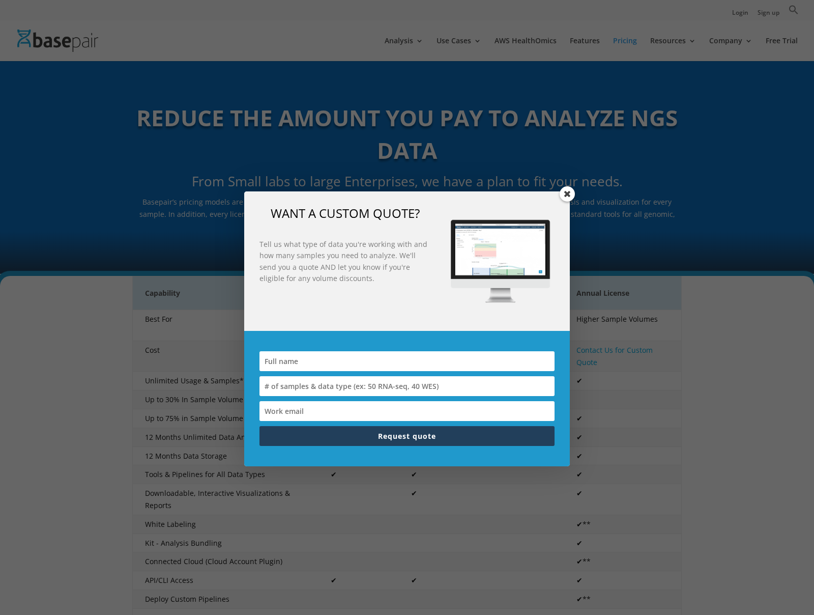
click at [570, 195] on span at bounding box center [567, 193] width 15 height 15
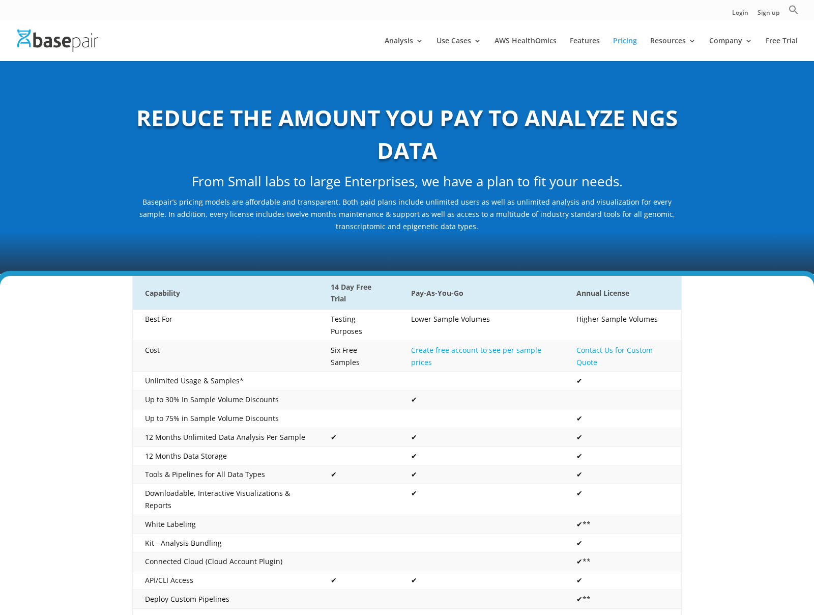
click at [70, 39] on img at bounding box center [57, 41] width 81 height 22
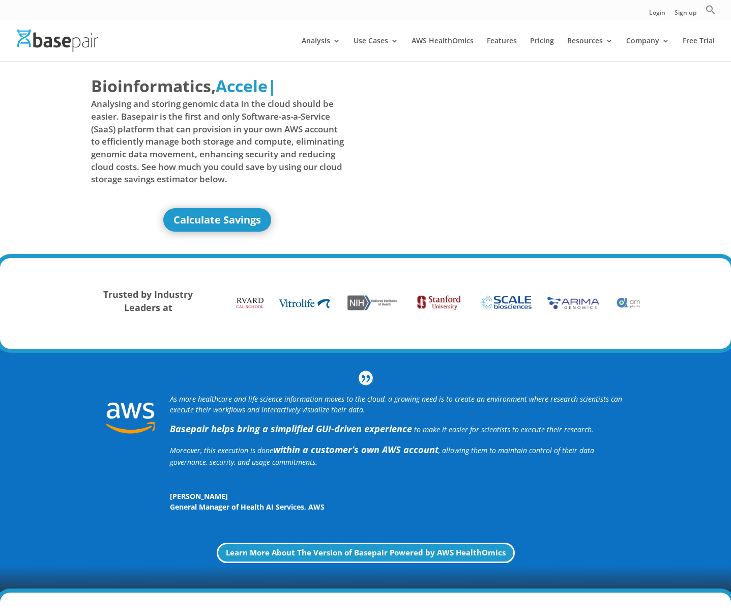
click at [664, 210] on div "Bioinformatics, Delivered Made Simple Accelerated Federated Accele | Analysing …" at bounding box center [365, 160] width 731 height 198
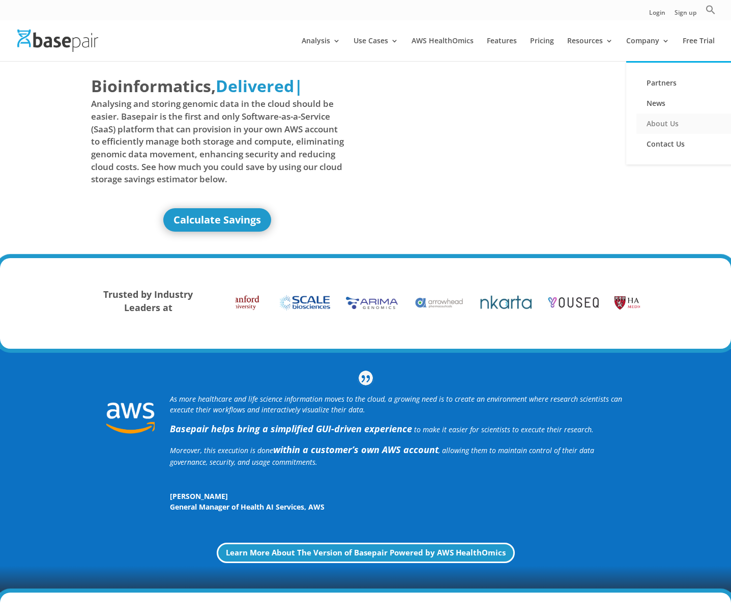
click at [655, 125] on link "About Us" at bounding box center [688, 124] width 102 height 20
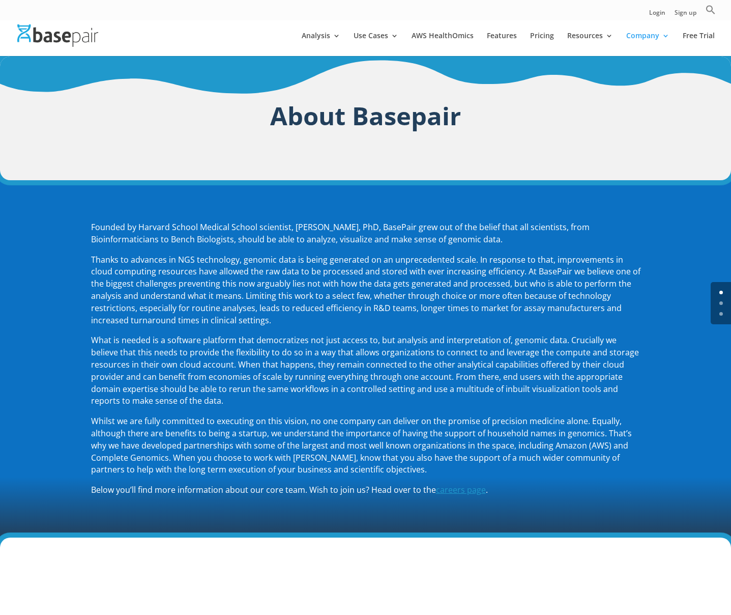
click at [202, 234] on p "Founded by Harvard School Medical School scientist, [PERSON_NAME], PhD, BasePai…" at bounding box center [366, 237] width 550 height 33
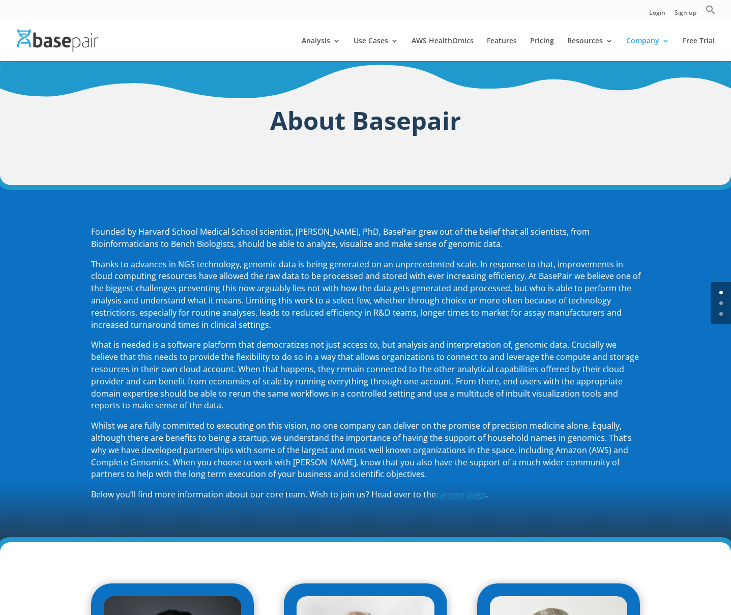
click at [169, 235] on p "Founded by Harvard School Medical School scientist, [PERSON_NAME], PhD, BasePai…" at bounding box center [366, 242] width 550 height 33
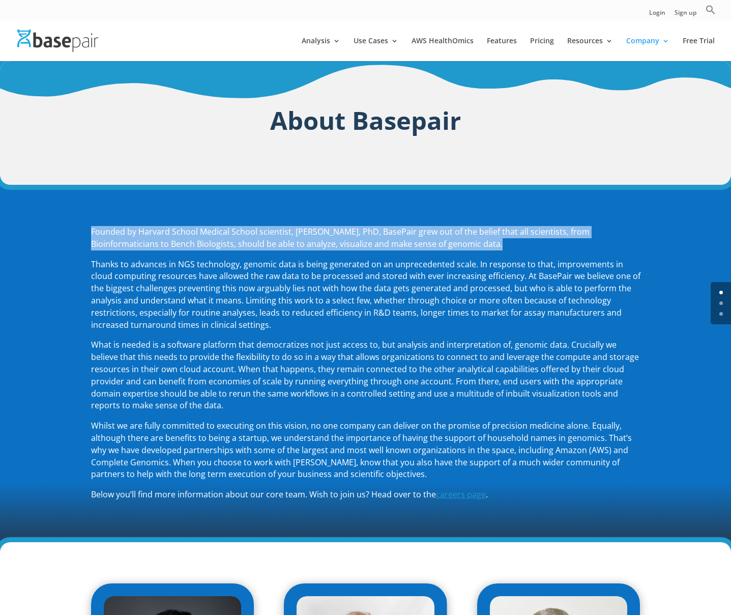
click at [169, 235] on p "Founded by Harvard School Medical School scientist, [PERSON_NAME], PhD, BasePai…" at bounding box center [366, 242] width 550 height 33
click at [101, 245] on p "Founded by Harvard School Medical School scientist, Amit Sinha, PhD, BasePair g…" at bounding box center [366, 242] width 550 height 33
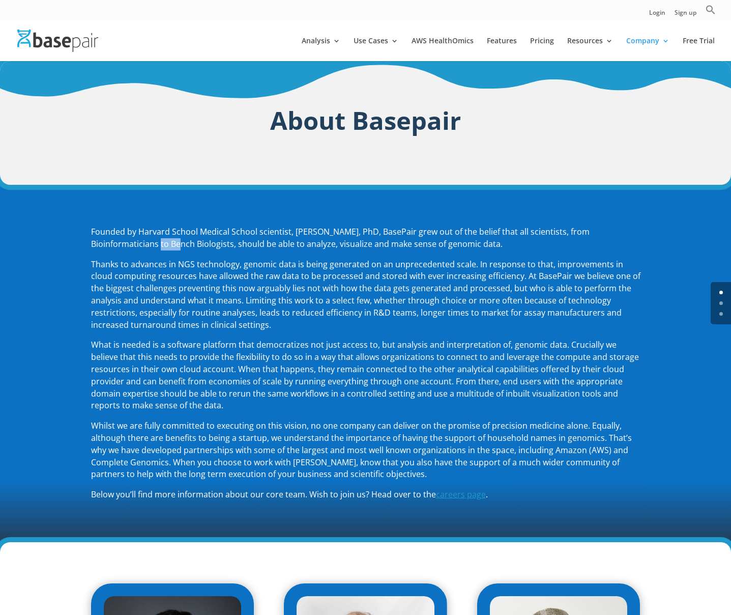
click at [101, 245] on p "Founded by Harvard School Medical School scientist, Amit Sinha, PhD, BasePair g…" at bounding box center [366, 242] width 550 height 33
click at [363, 227] on p "Founded by Harvard School Medical School scientist, Amit Sinha, PhD, BasePair g…" at bounding box center [366, 242] width 550 height 33
click at [285, 239] on p "Founded by Harvard School Medical School scientist, Amit Sinha, PhD, BasePair g…" at bounding box center [366, 242] width 550 height 33
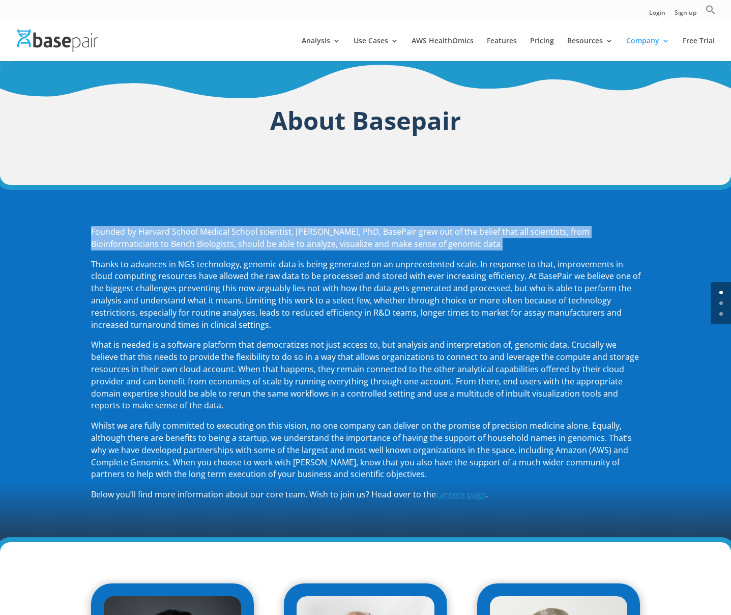
click at [284, 239] on p "Founded by Harvard School Medical School scientist, Amit Sinha, PhD, BasePair g…" at bounding box center [366, 242] width 550 height 33
click at [282, 239] on p "Founded by Harvard School Medical School scientist, Amit Sinha, PhD, BasePair g…" at bounding box center [366, 242] width 550 height 33
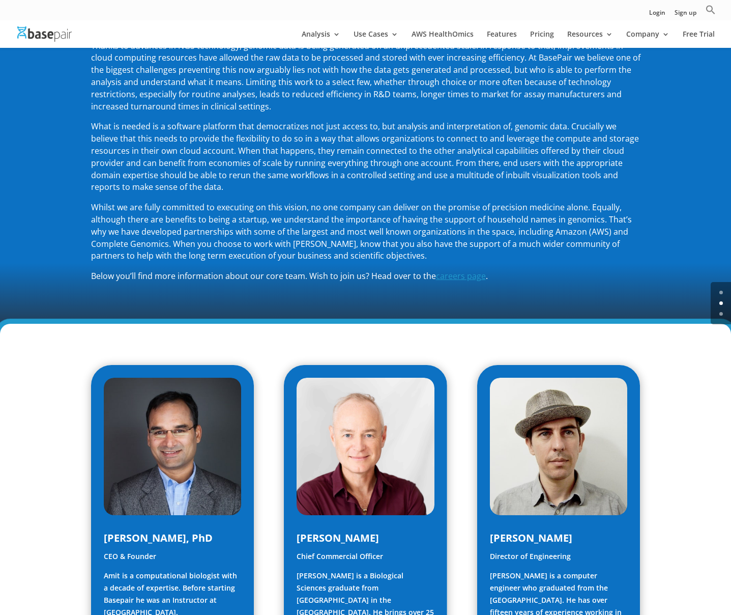
click at [282, 239] on span "Whilst we are fully committed to executing on this vision, no one company can d…" at bounding box center [361, 232] width 541 height 60
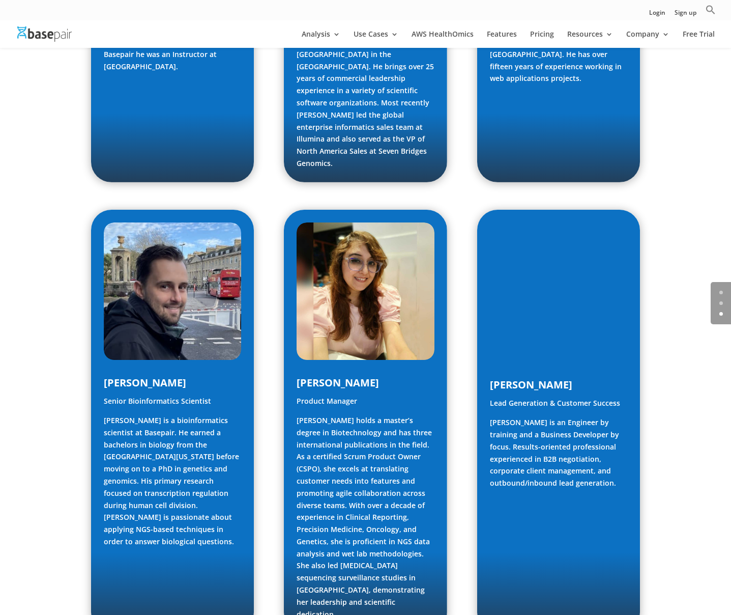
scroll to position [750, 0]
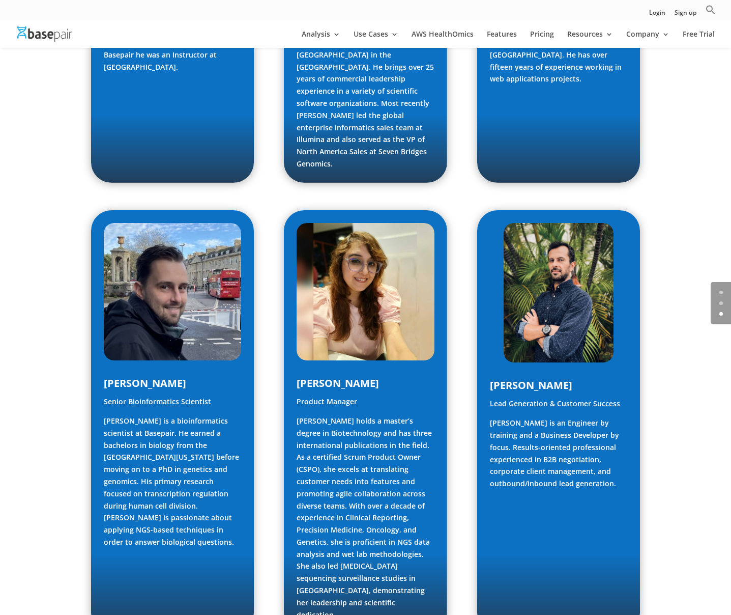
click at [455, 239] on div "Luke Wojenski Senior Bioinformatics Scientist Luke is a bioinformatics scientis…" at bounding box center [366, 421] width 550 height 451
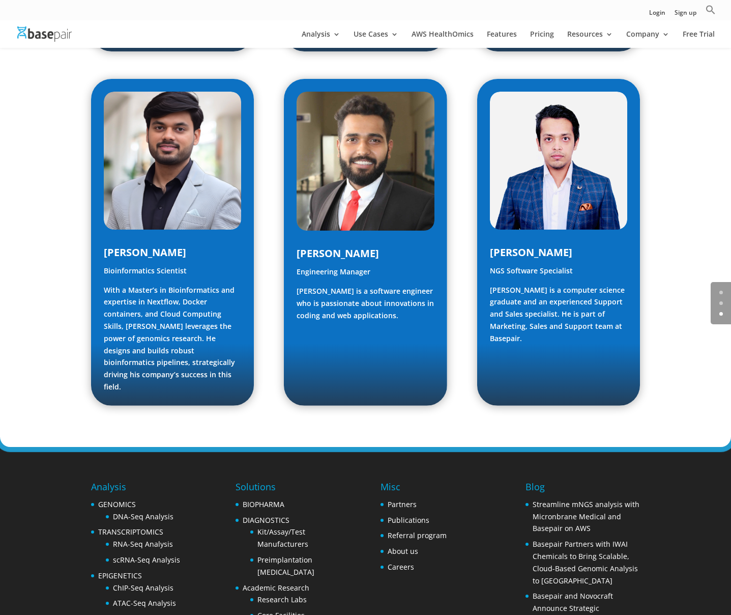
scroll to position [1382, 0]
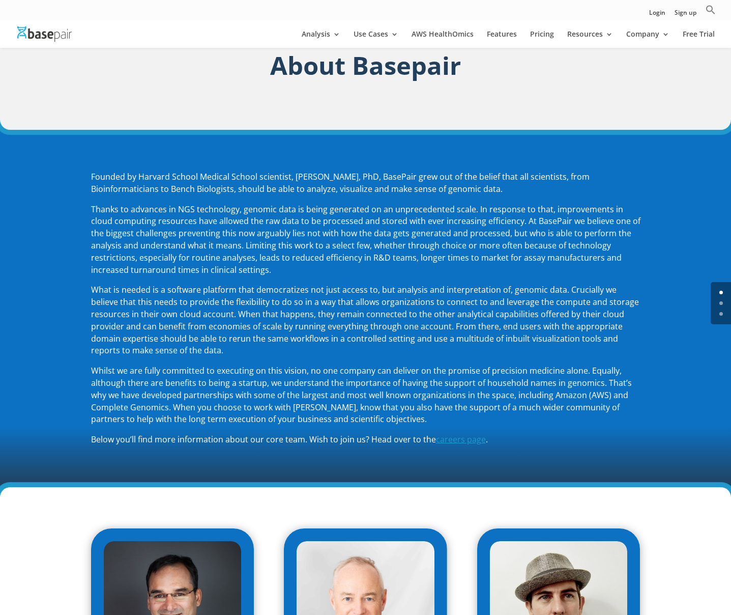
scroll to position [43, 0]
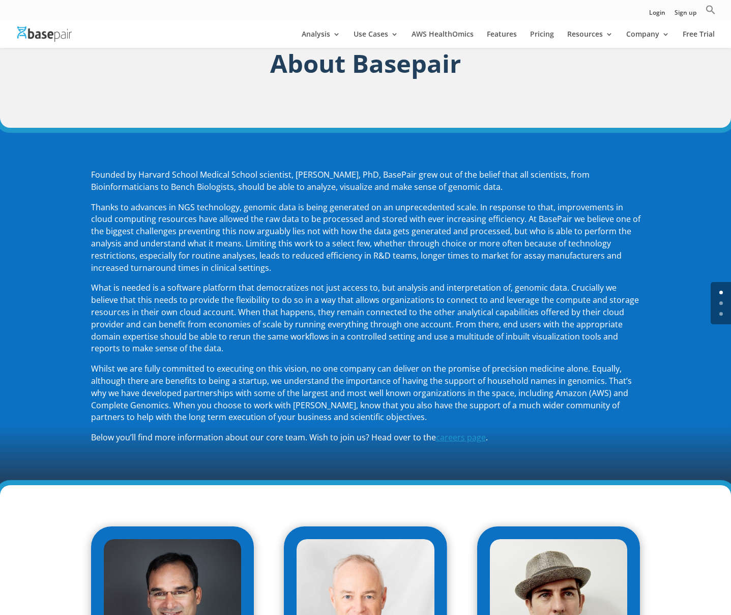
click at [507, 230] on p "Thanks to advances in NGS technology, genomic data is being generated on an unp…" at bounding box center [366, 242] width 550 height 81
click at [507, 230] on span "Thanks to advances in NGS technology, genomic data is being generated on an unp…" at bounding box center [366, 238] width 550 height 72
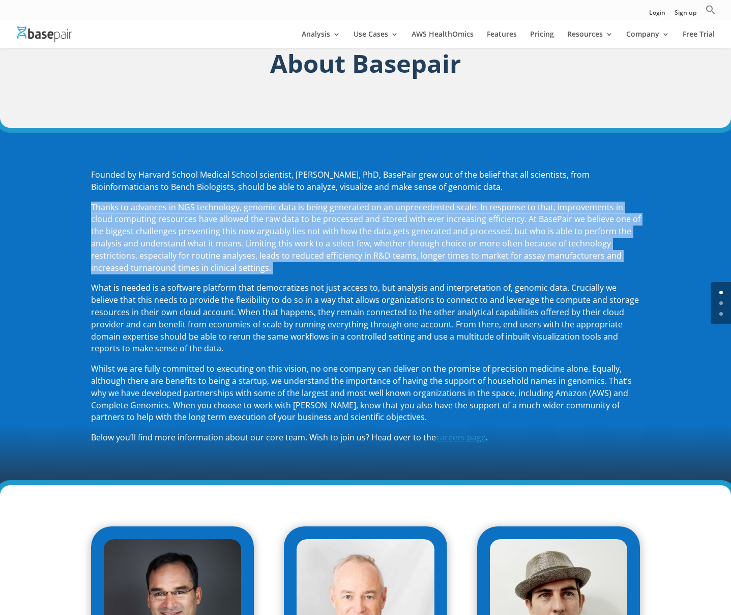
click at [507, 230] on span "Thanks to advances in NGS technology, genomic data is being generated on an unp…" at bounding box center [366, 238] width 550 height 72
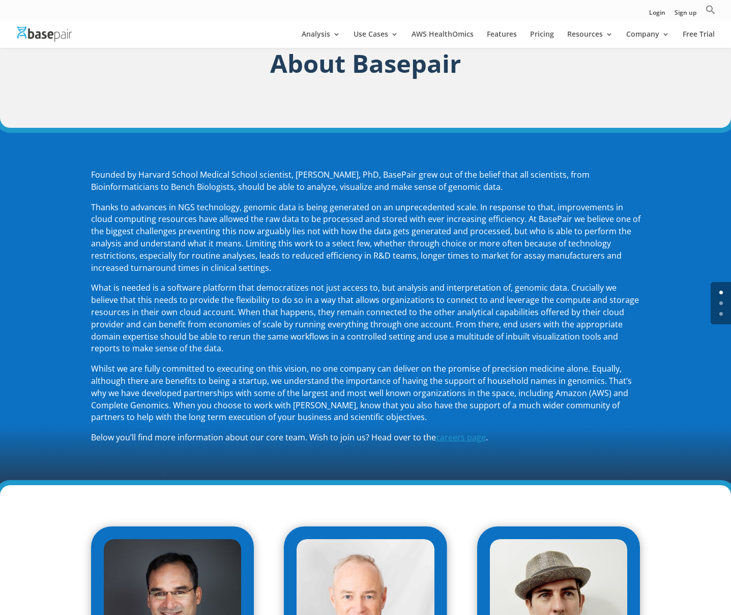
click at [429, 241] on span "Thanks to advances in NGS technology, genomic data is being generated on an unp…" at bounding box center [366, 238] width 550 height 72
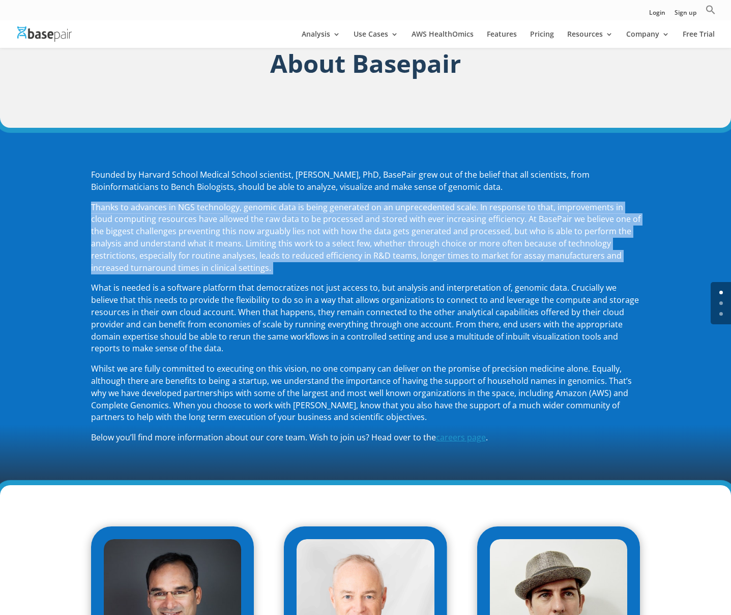
click at [429, 241] on span "Thanks to advances in NGS technology, genomic data is being generated on an unp…" at bounding box center [366, 238] width 550 height 72
click at [339, 258] on span "Thanks to advances in NGS technology, genomic data is being generated on an unp…" at bounding box center [366, 238] width 550 height 72
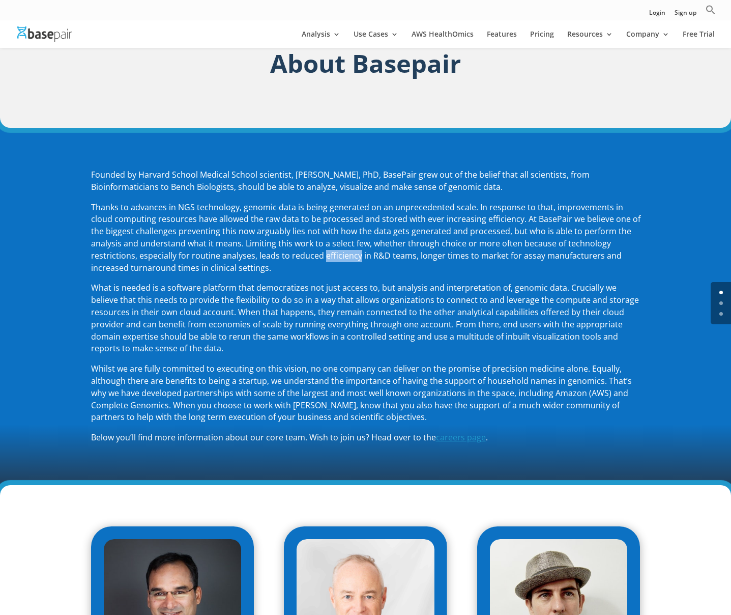
click at [339, 258] on span "Thanks to advances in NGS technology, genomic data is being generated on an unp…" at bounding box center [366, 238] width 550 height 72
click at [338, 256] on span "Thanks to advances in NGS technology, genomic data is being generated on an unp…" at bounding box center [366, 238] width 550 height 72
click at [338, 254] on span "Thanks to advances in NGS technology, genomic data is being generated on an unp…" at bounding box center [366, 238] width 550 height 72
click at [391, 215] on span "Thanks to advances in NGS technology, genomic data is being generated on an unp…" at bounding box center [366, 238] width 550 height 72
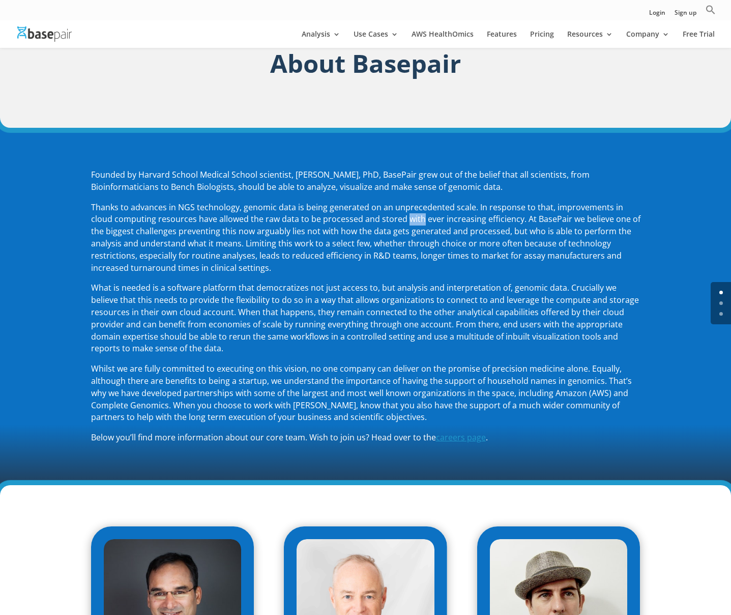
click at [450, 433] on span "careers page" at bounding box center [461, 437] width 50 height 11
click at [451, 437] on span "careers page" at bounding box center [461, 437] width 50 height 11
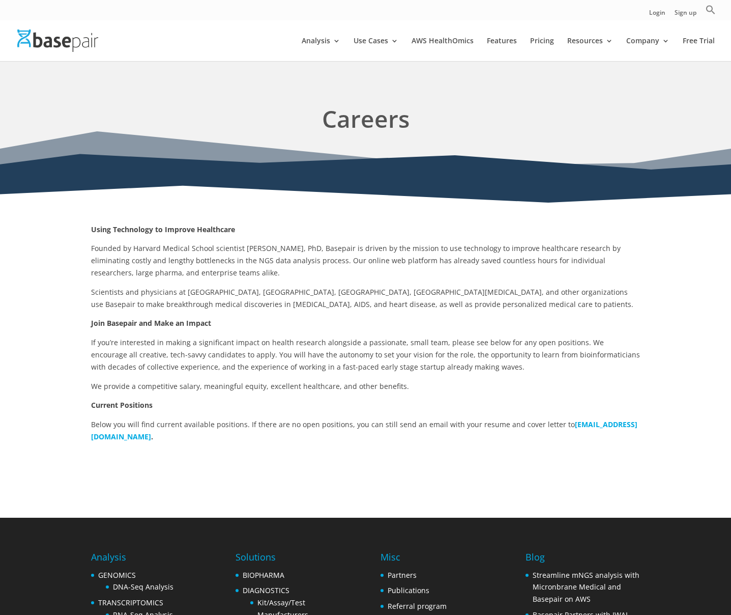
click at [390, 292] on span "Scientists and physicians at [GEOGRAPHIC_DATA], [GEOGRAPHIC_DATA], [GEOGRAPHIC_…" at bounding box center [362, 298] width 543 height 22
click at [587, 104] on h1 "Careers" at bounding box center [366, 121] width 550 height 39
